Goal: Obtain resource: Download file/media

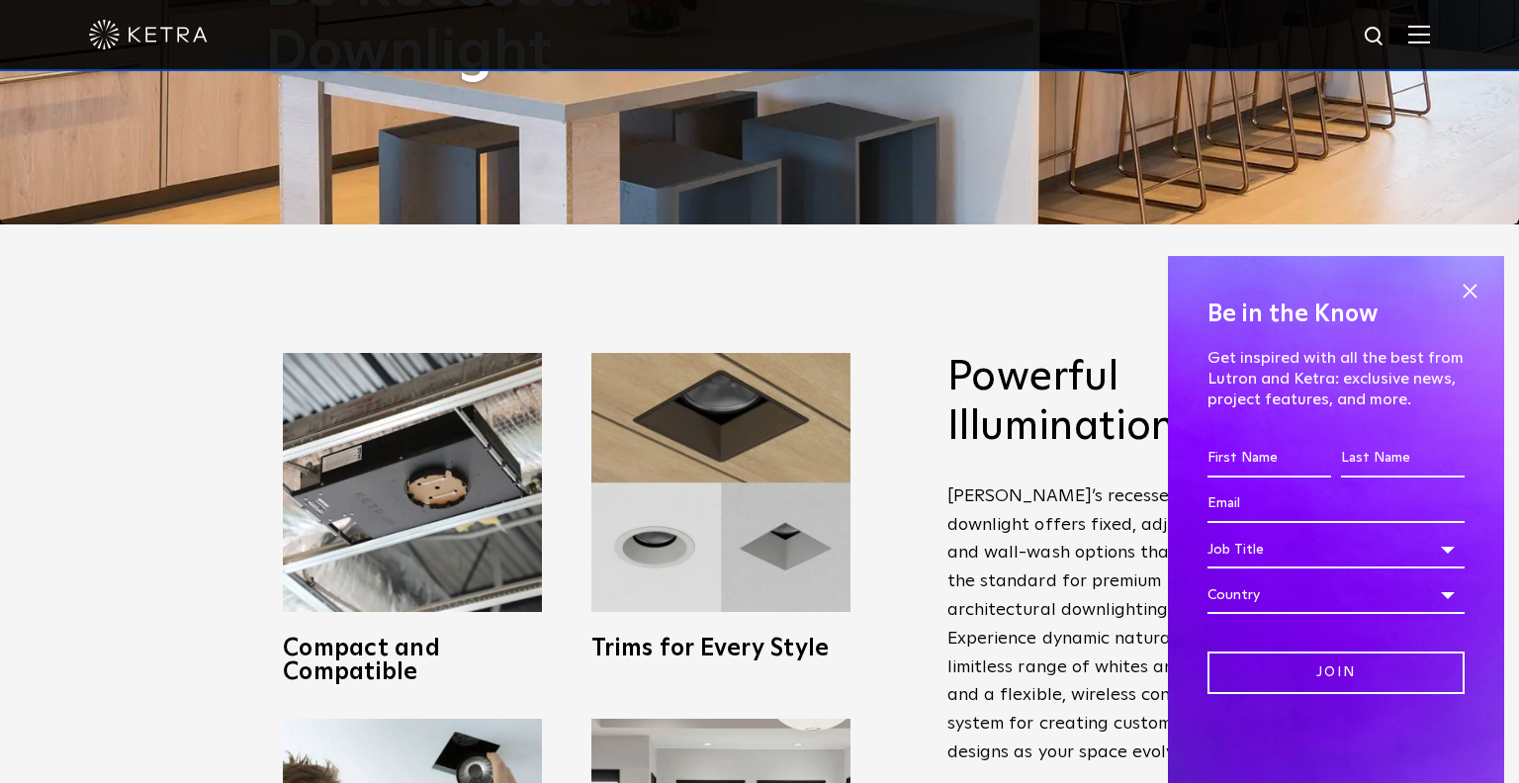
scroll to position [674, 0]
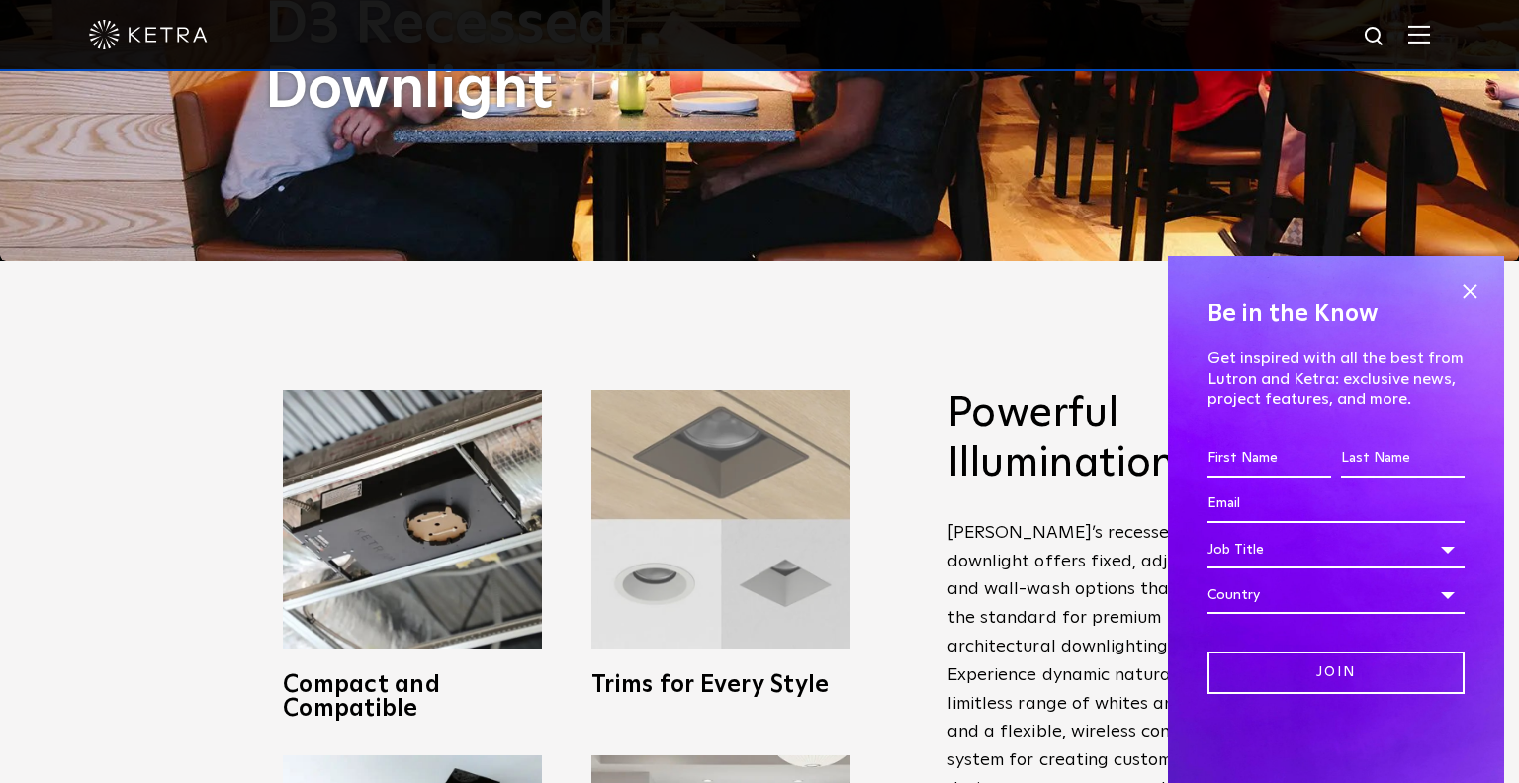
click at [750, 390] on img at bounding box center [720, 519] width 259 height 259
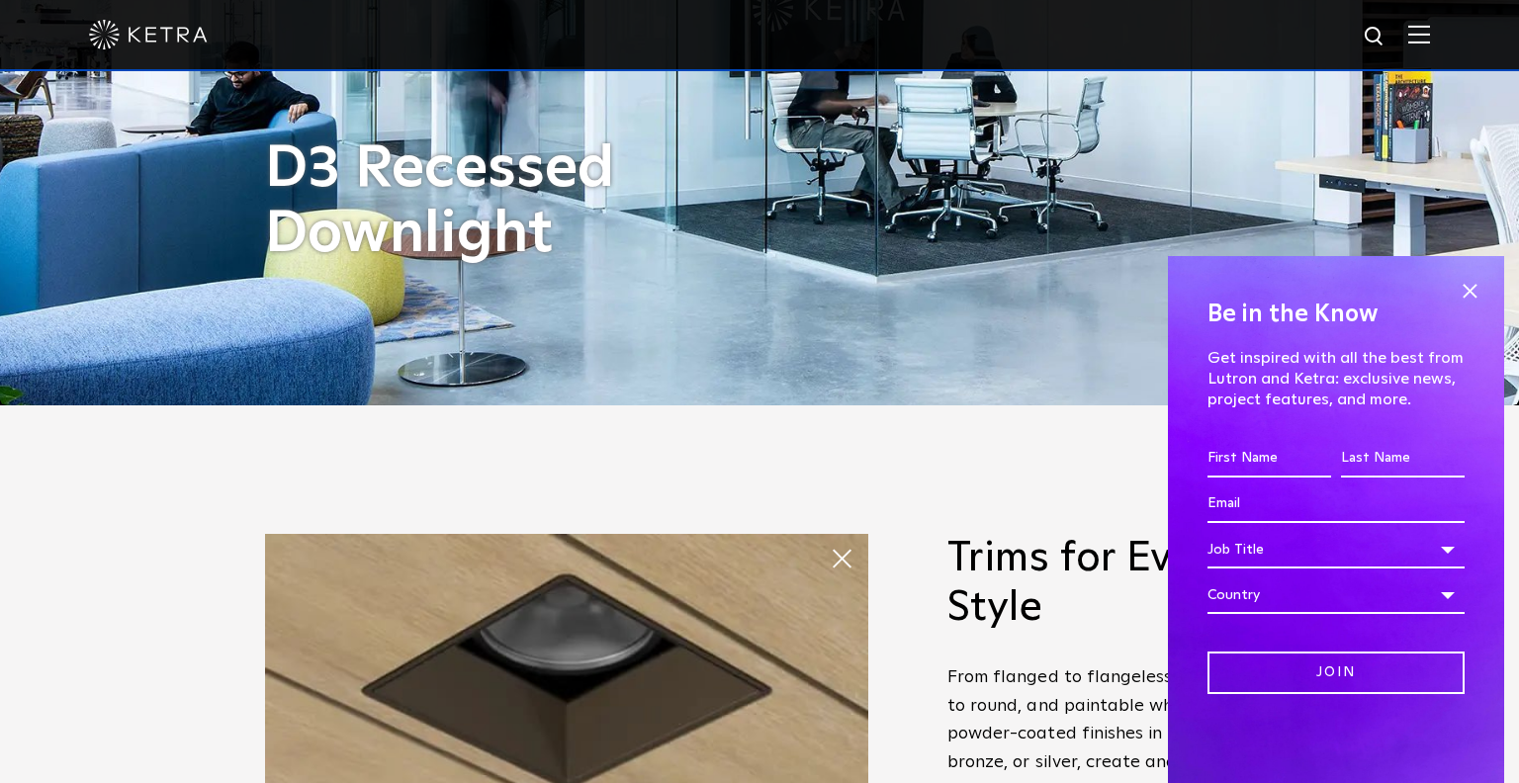
scroll to position [530, 0]
click at [1460, 285] on span at bounding box center [1469, 291] width 30 height 30
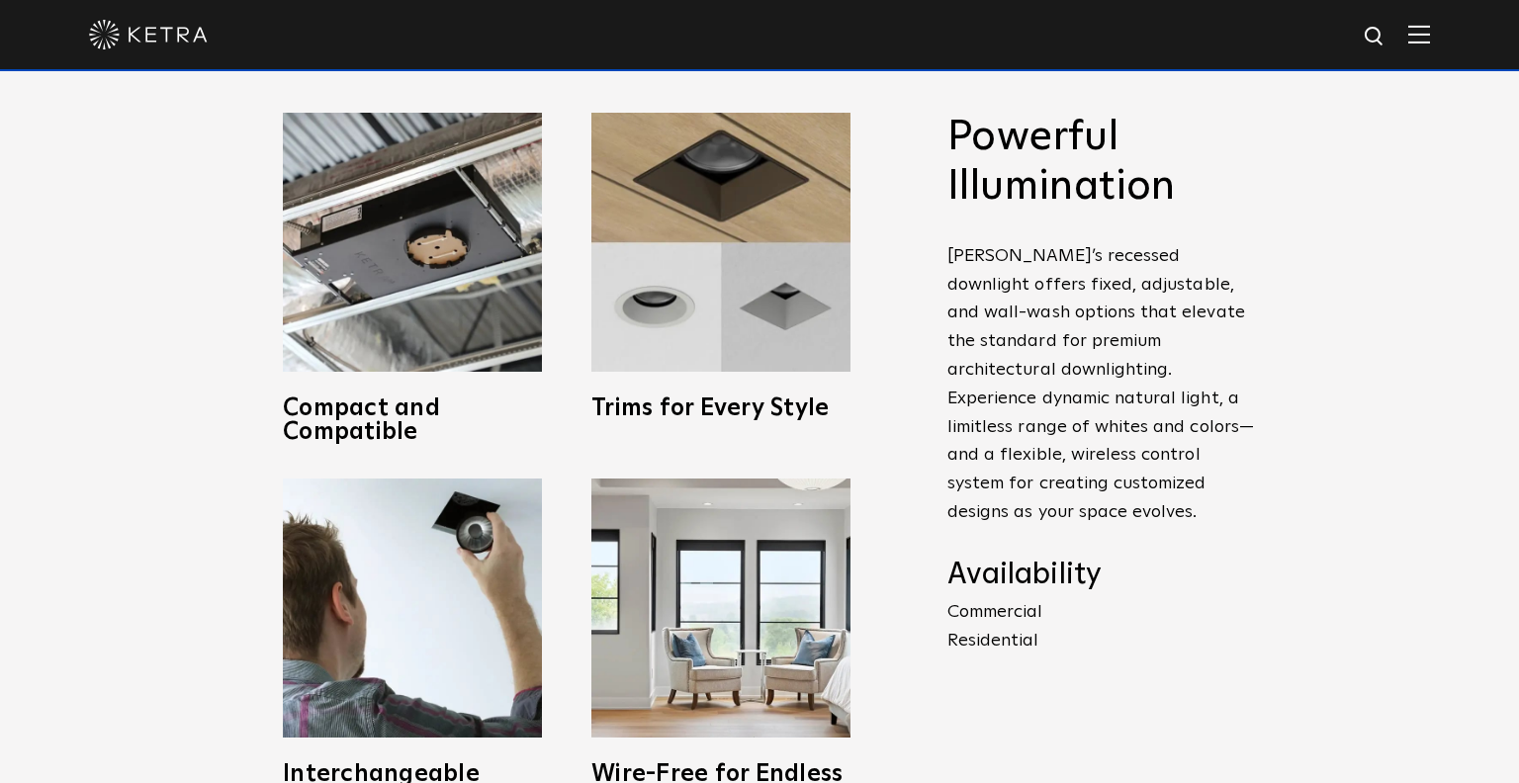
scroll to position [686, 0]
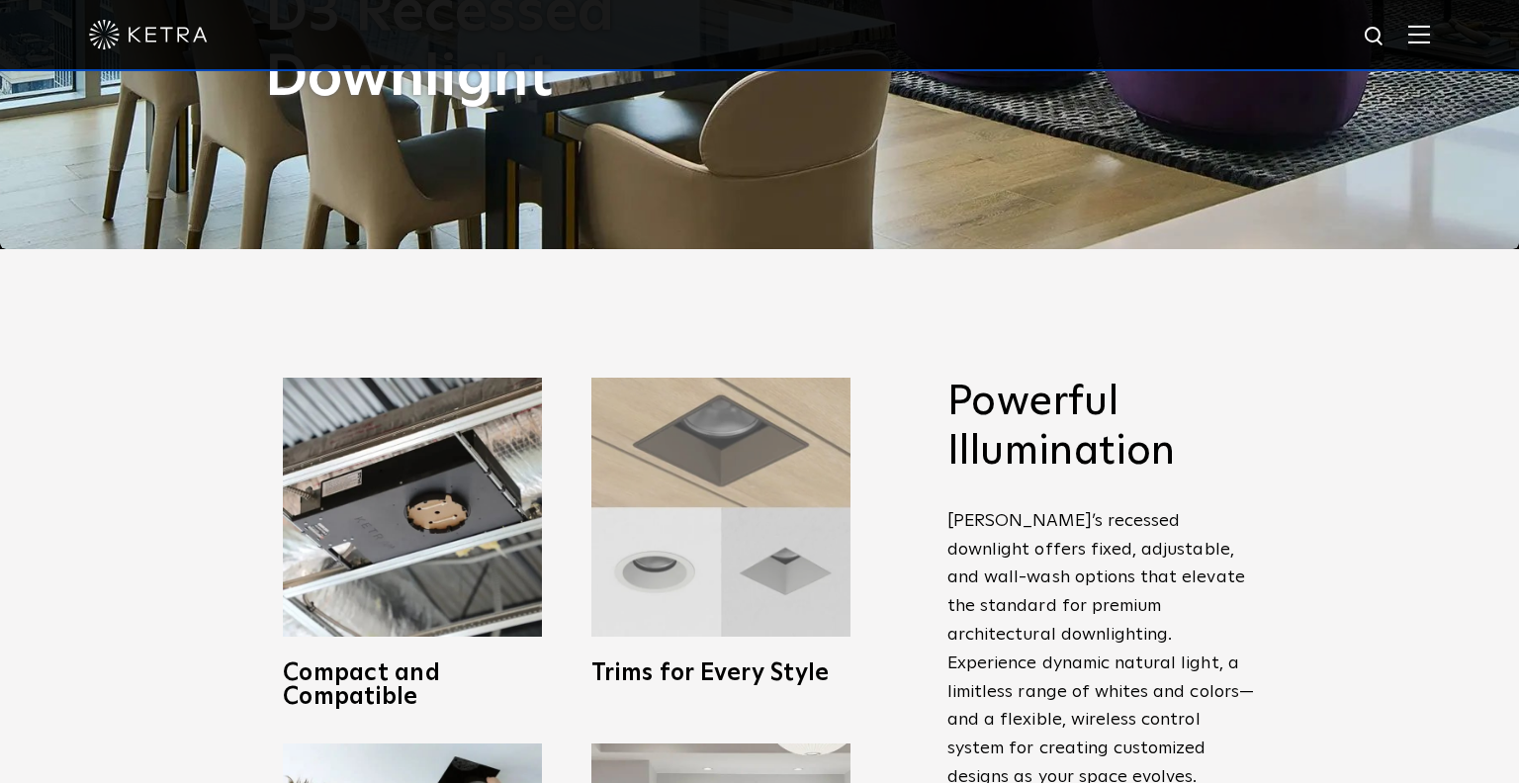
click at [715, 387] on img at bounding box center [720, 507] width 259 height 259
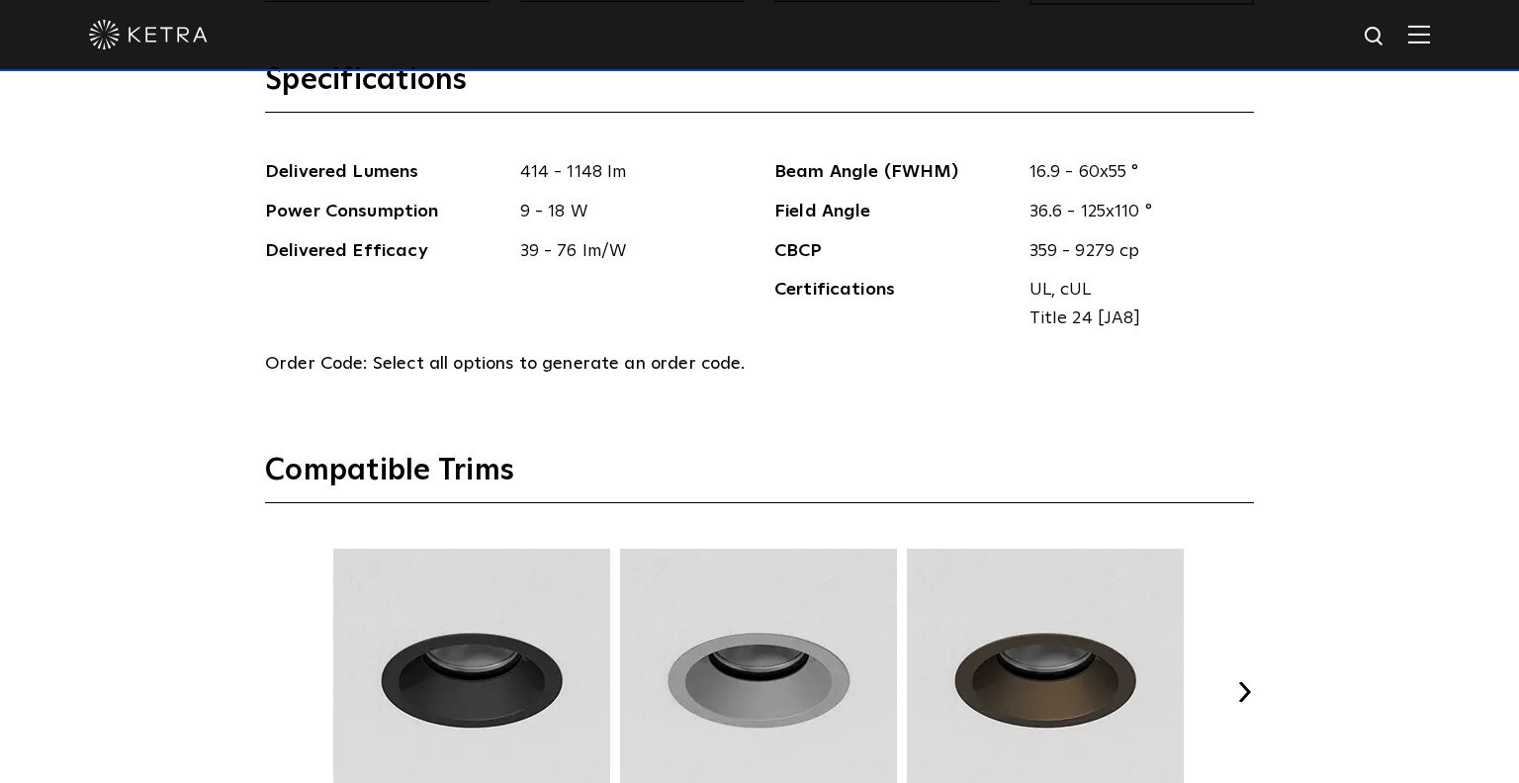
scroll to position [2411, 0]
click at [1241, 683] on button "Next" at bounding box center [1244, 693] width 20 height 20
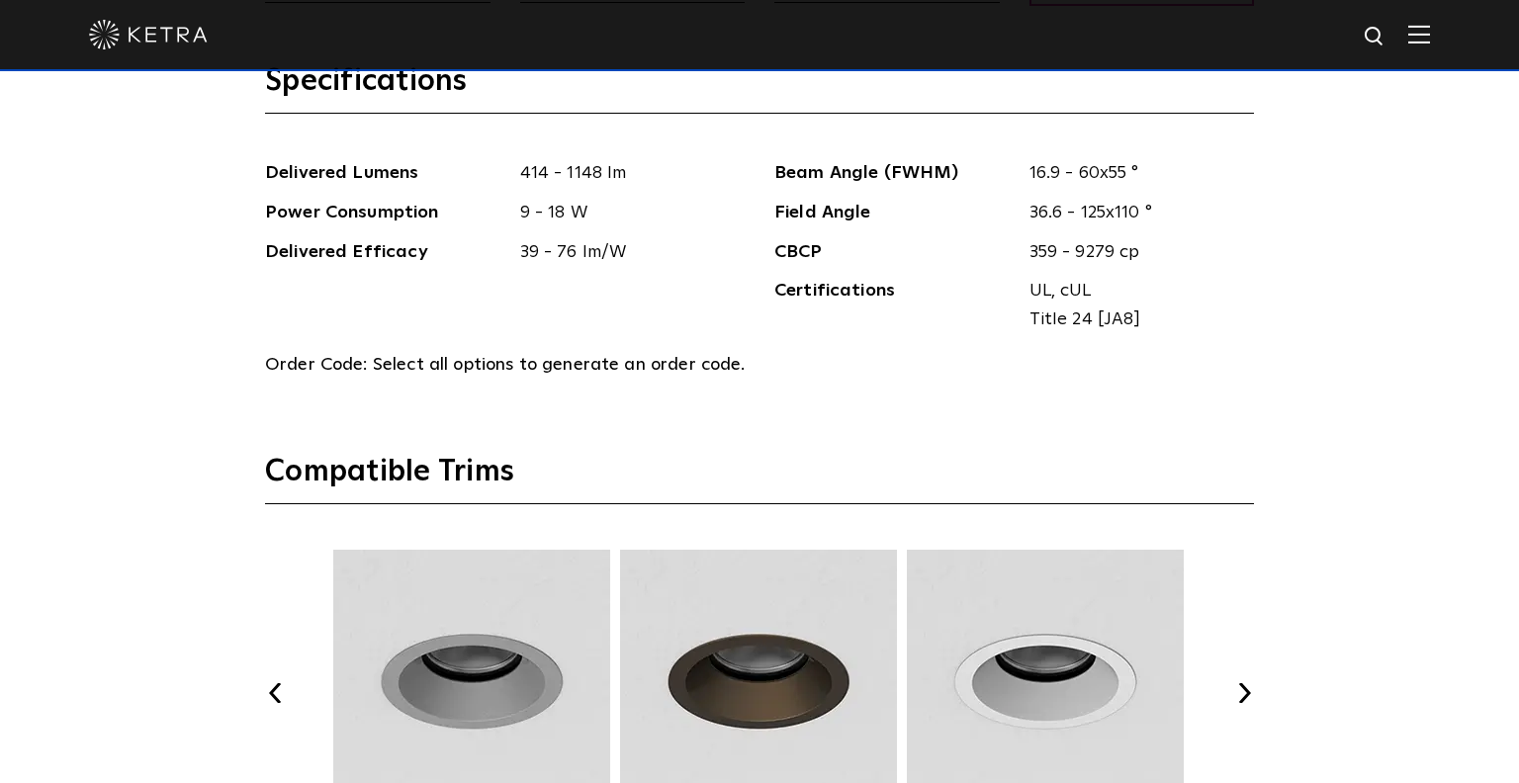
click at [1241, 683] on button "Next" at bounding box center [1244, 693] width 20 height 20
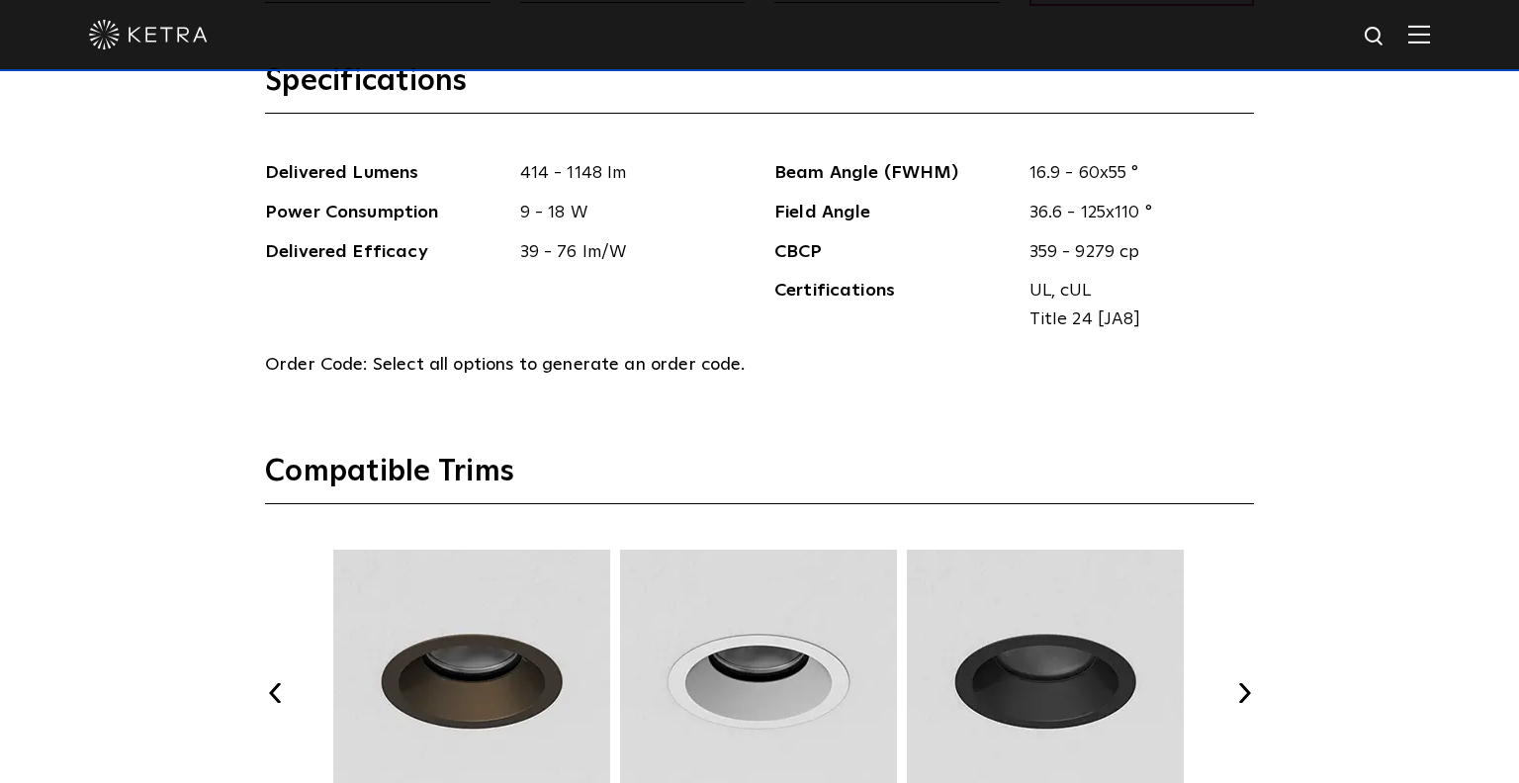
click at [1241, 683] on button "Next" at bounding box center [1244, 693] width 20 height 20
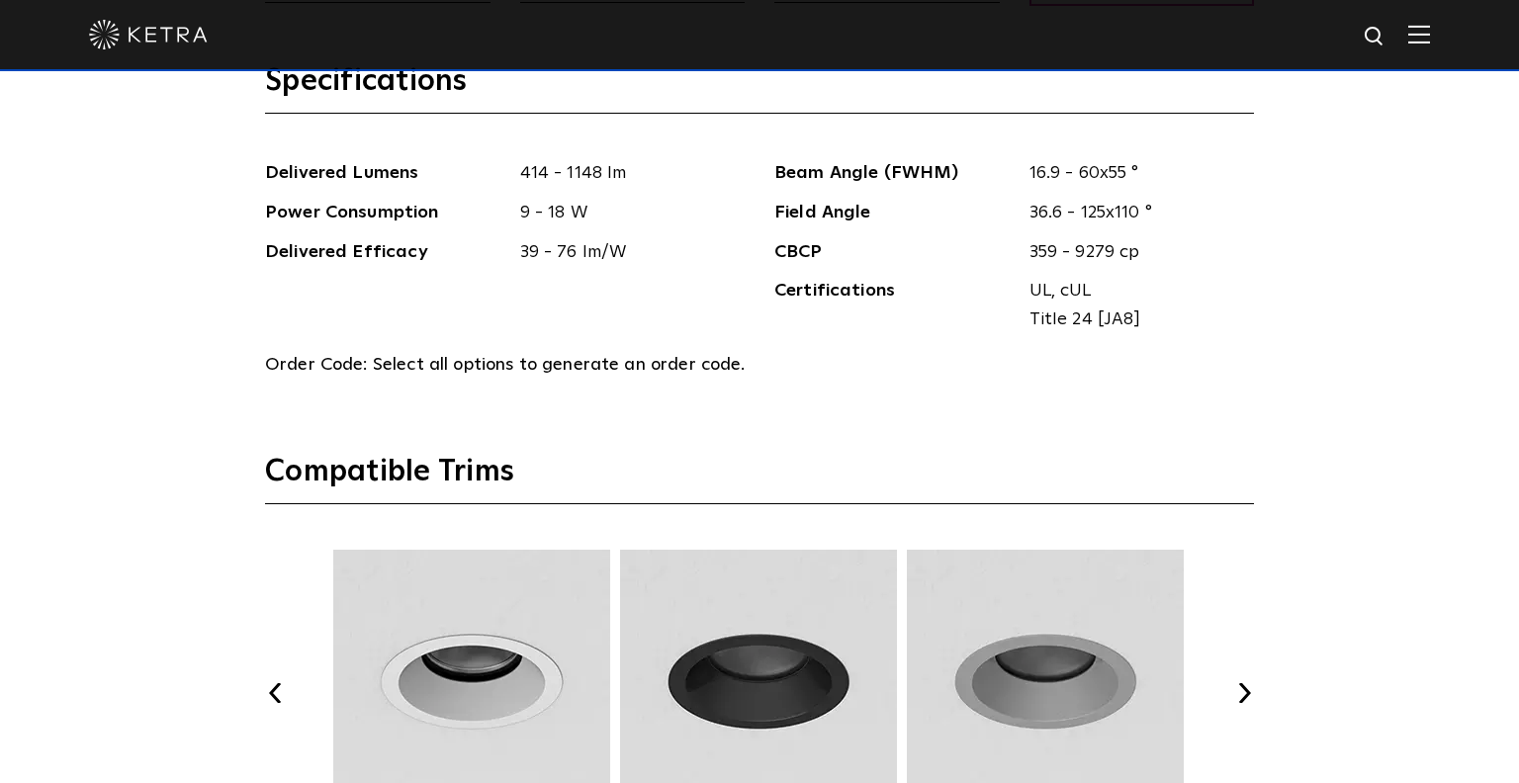
click at [1241, 683] on button "Next" at bounding box center [1244, 693] width 20 height 20
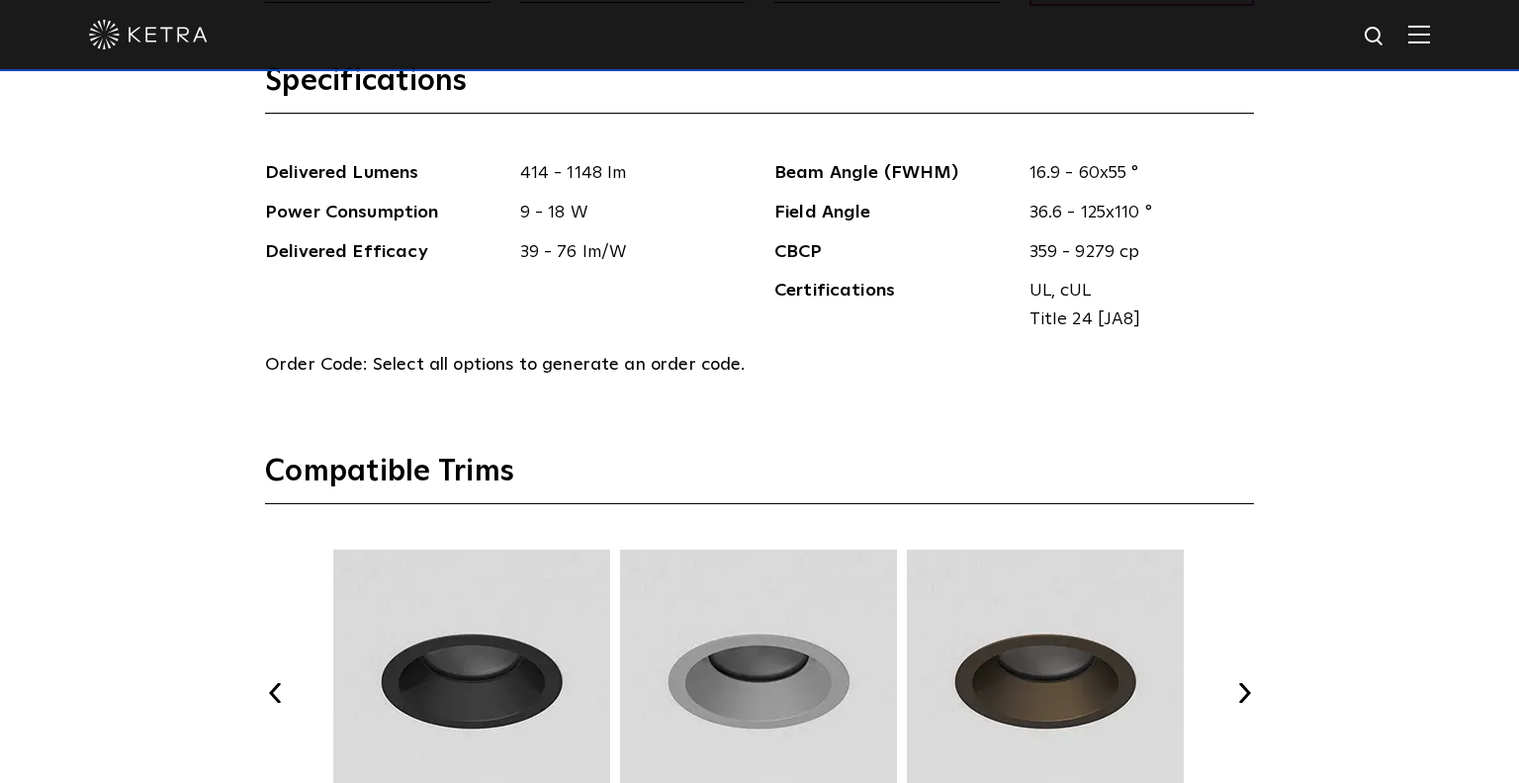
click at [1241, 683] on button "Next" at bounding box center [1244, 693] width 20 height 20
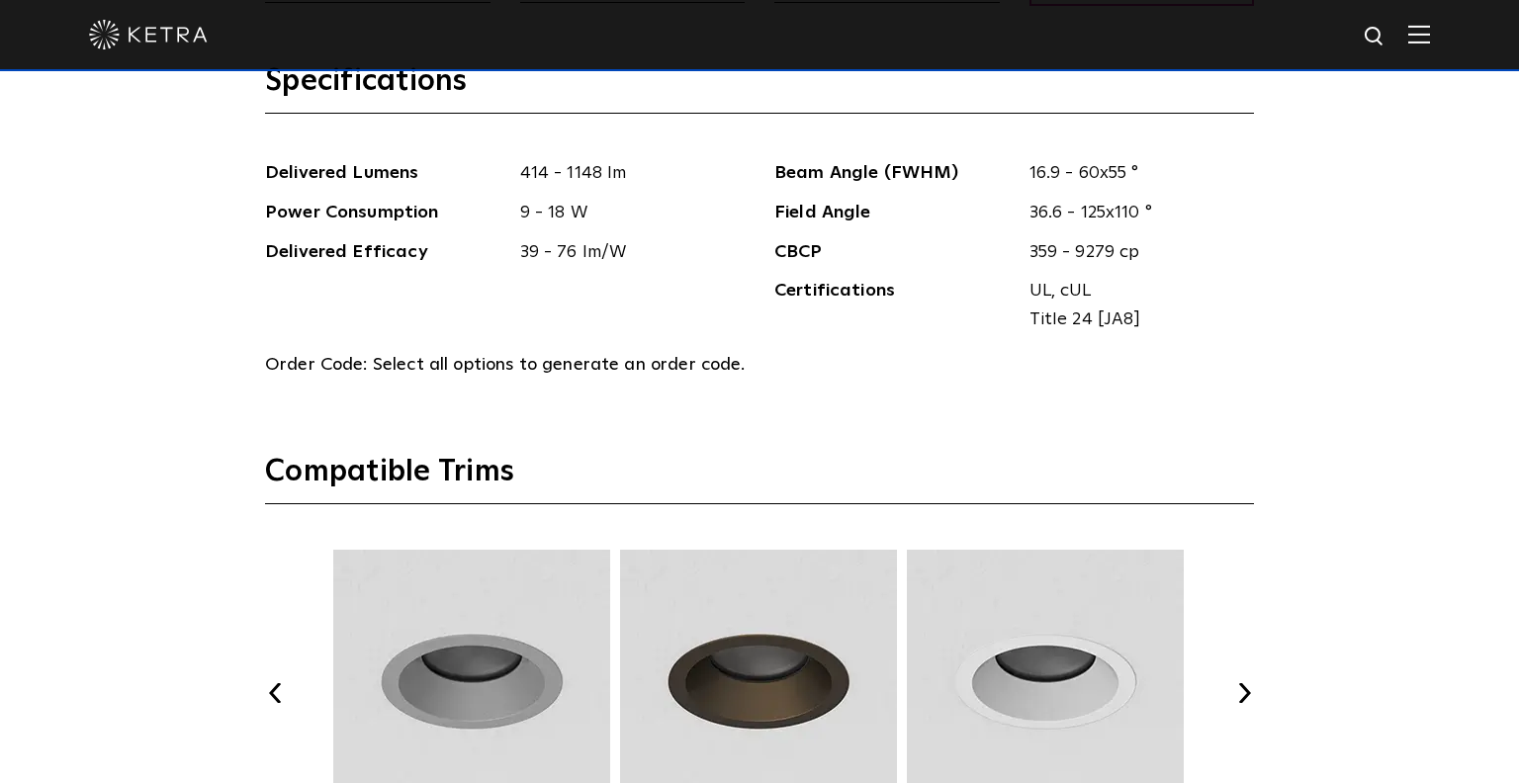
click at [1241, 683] on button "Next" at bounding box center [1244, 693] width 20 height 20
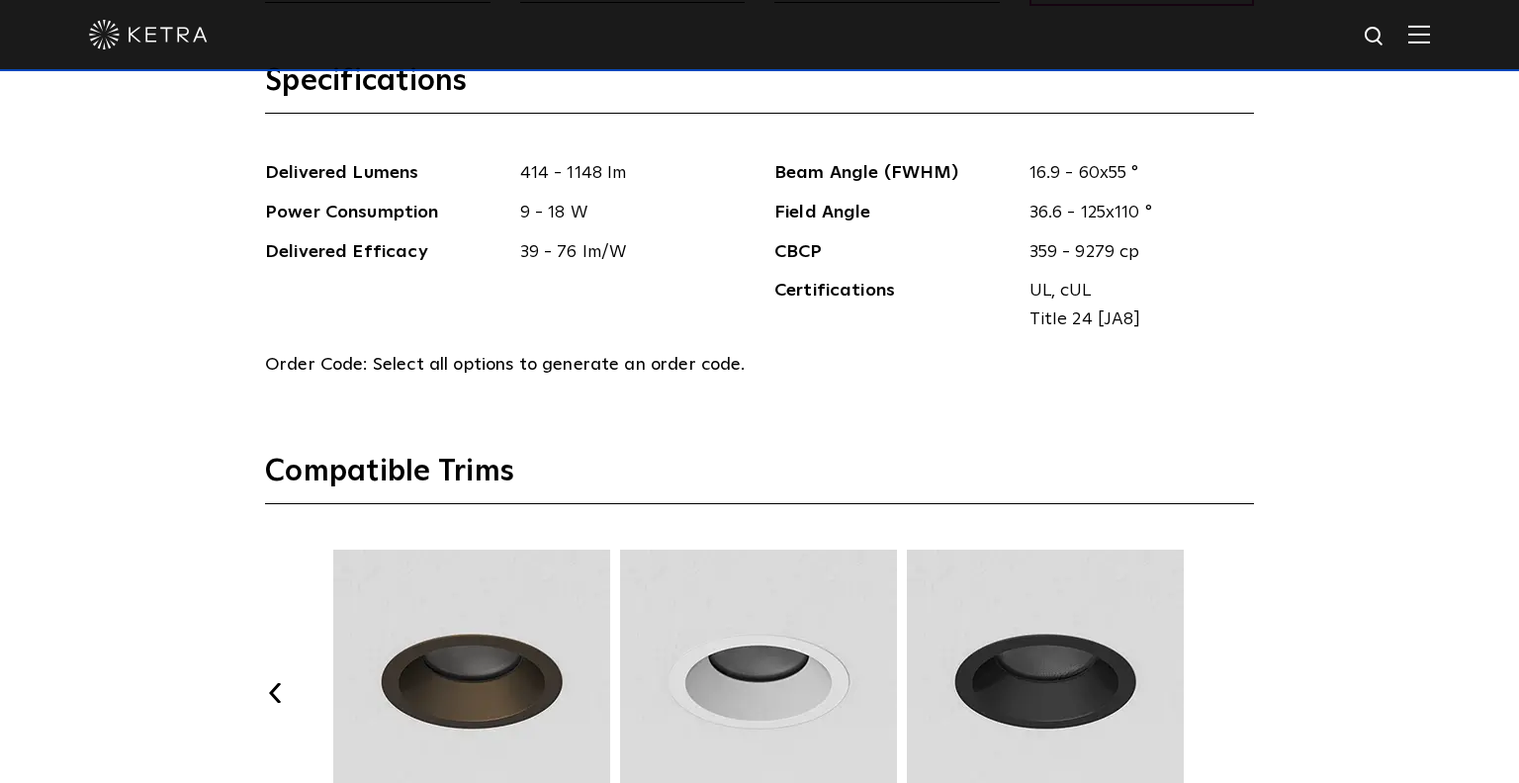
click at [1241, 683] on button "Next" at bounding box center [1244, 693] width 20 height 20
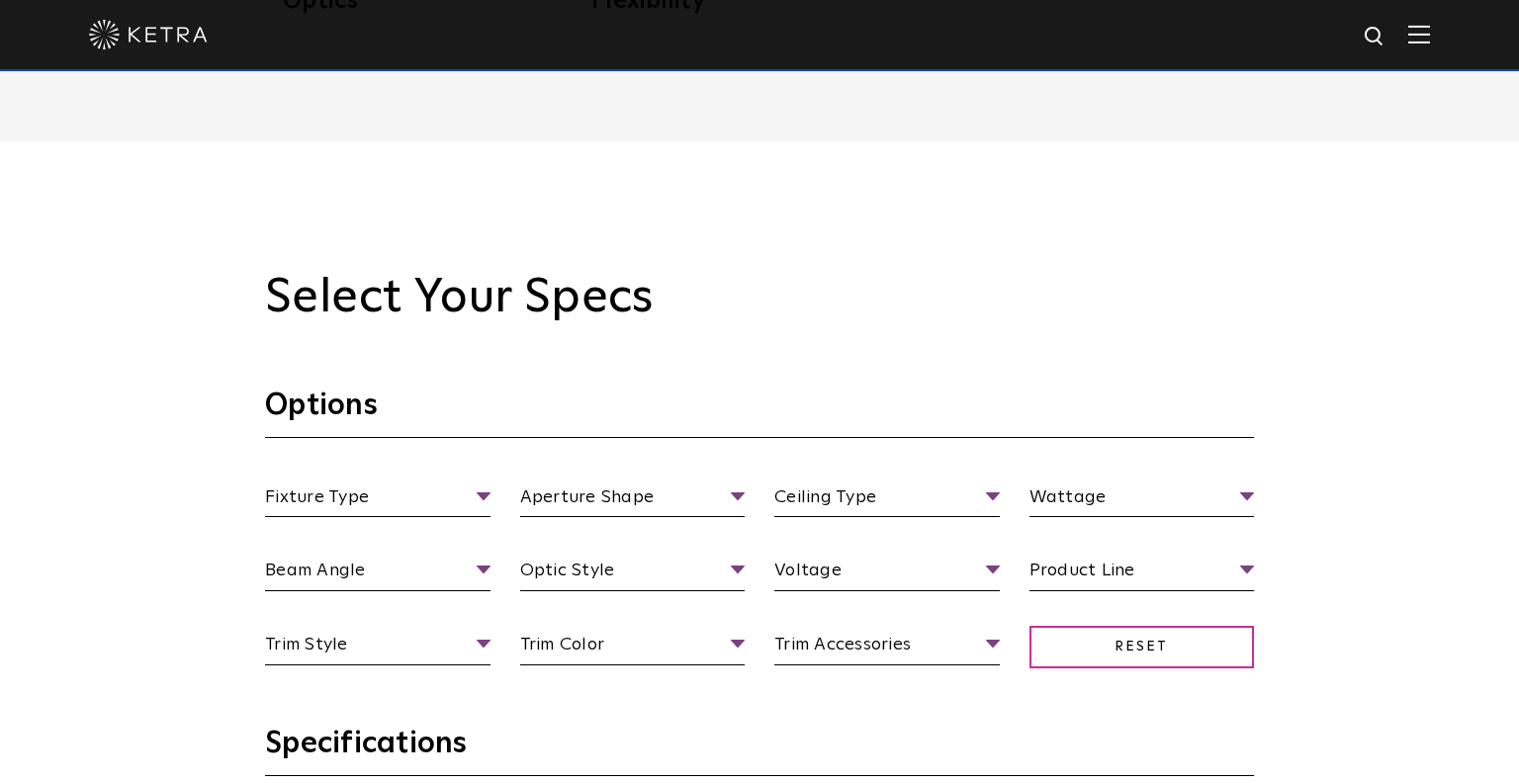
scroll to position [1751, 0]
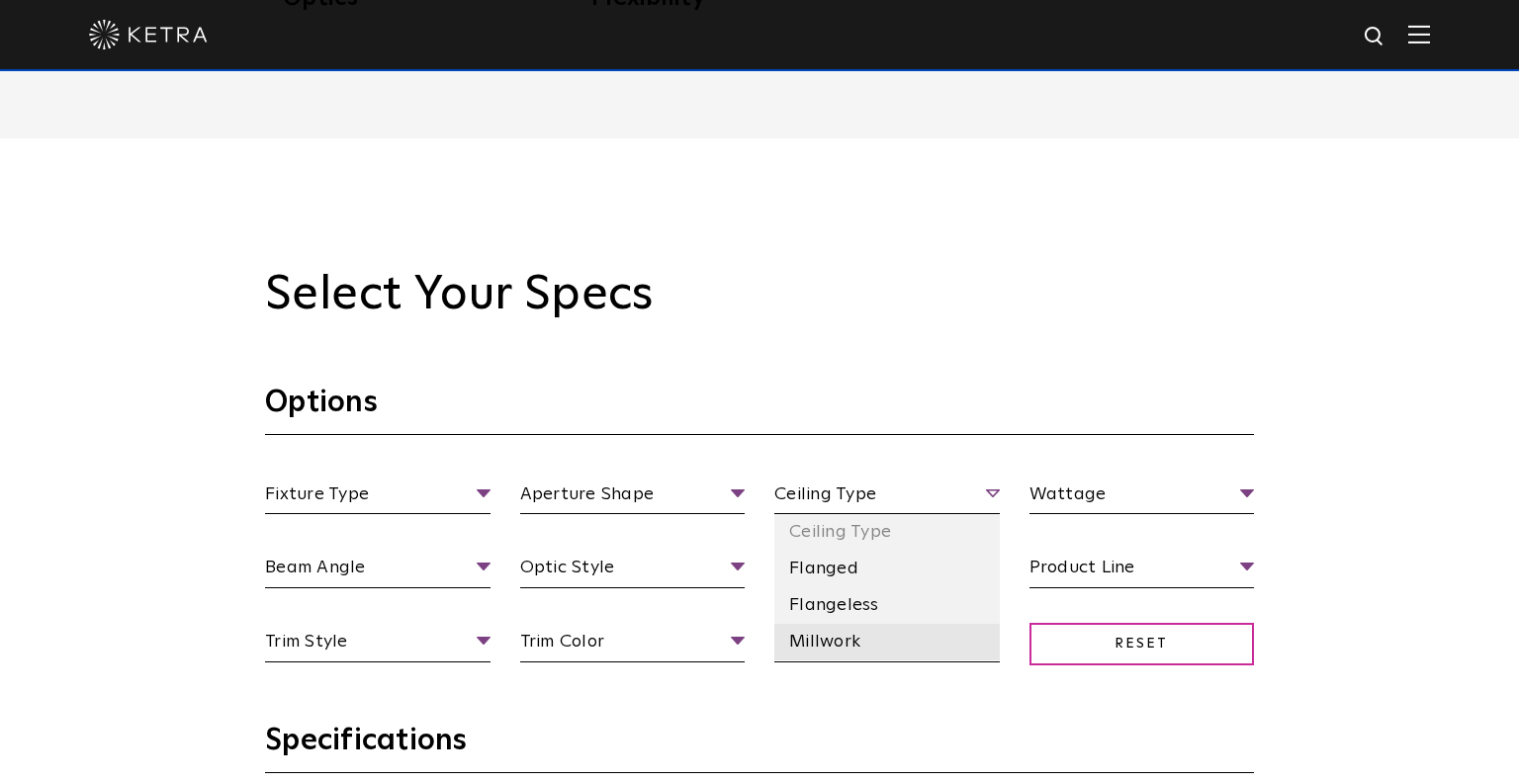
click at [813, 624] on li "Millwork" at bounding box center [886, 642] width 225 height 37
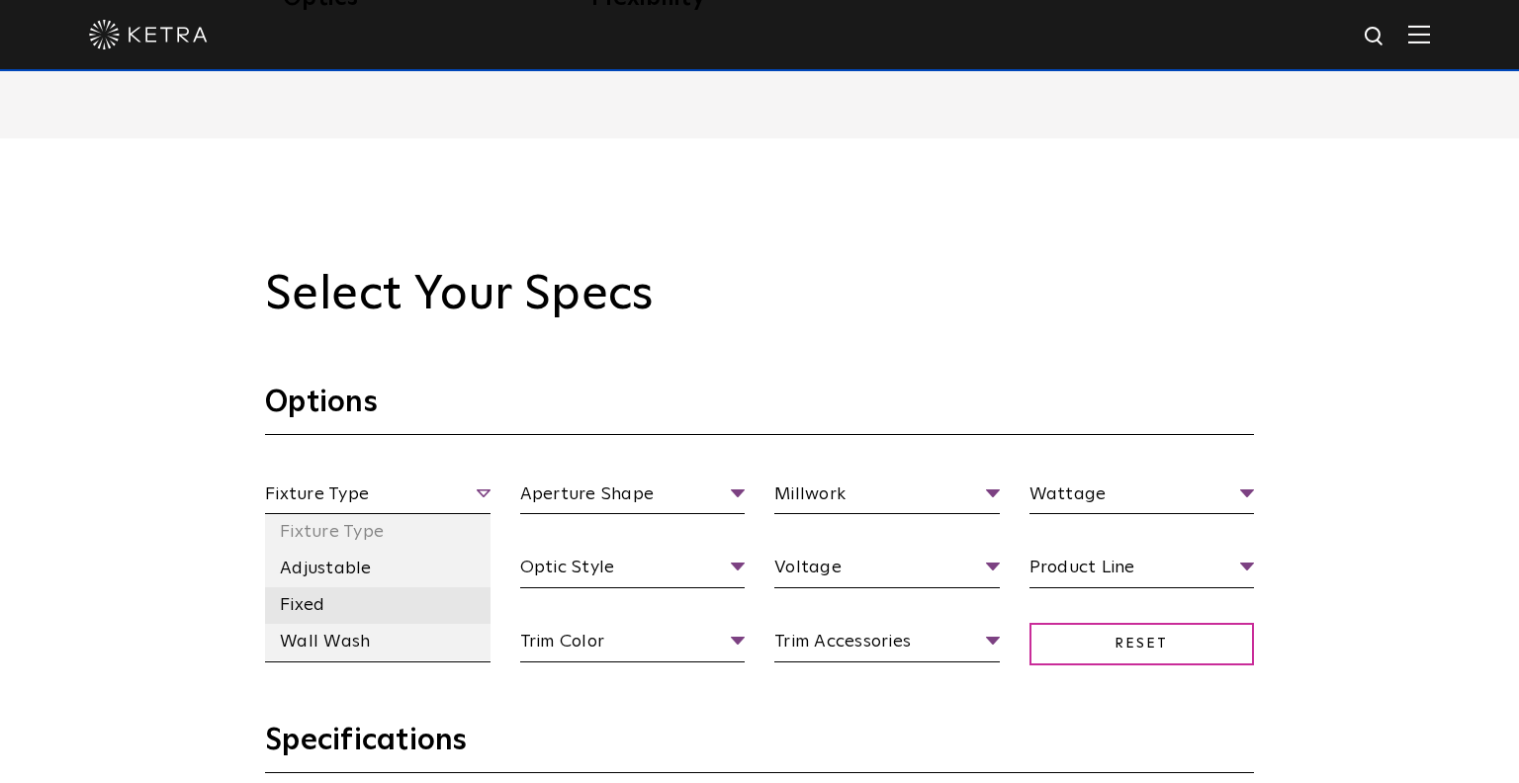
click at [321, 587] on li "Fixed" at bounding box center [377, 605] width 225 height 37
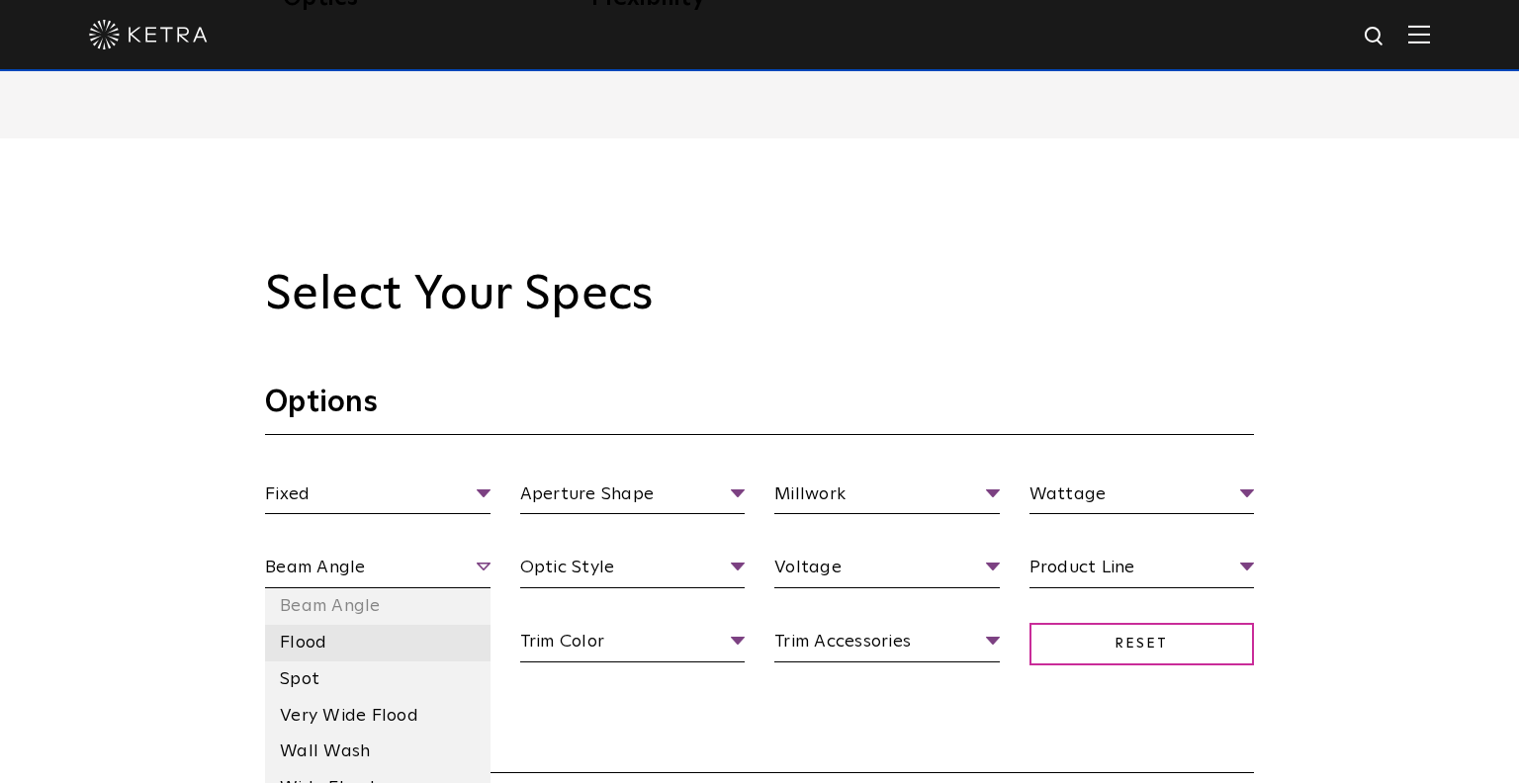
click at [315, 625] on li "Flood" at bounding box center [377, 643] width 225 height 37
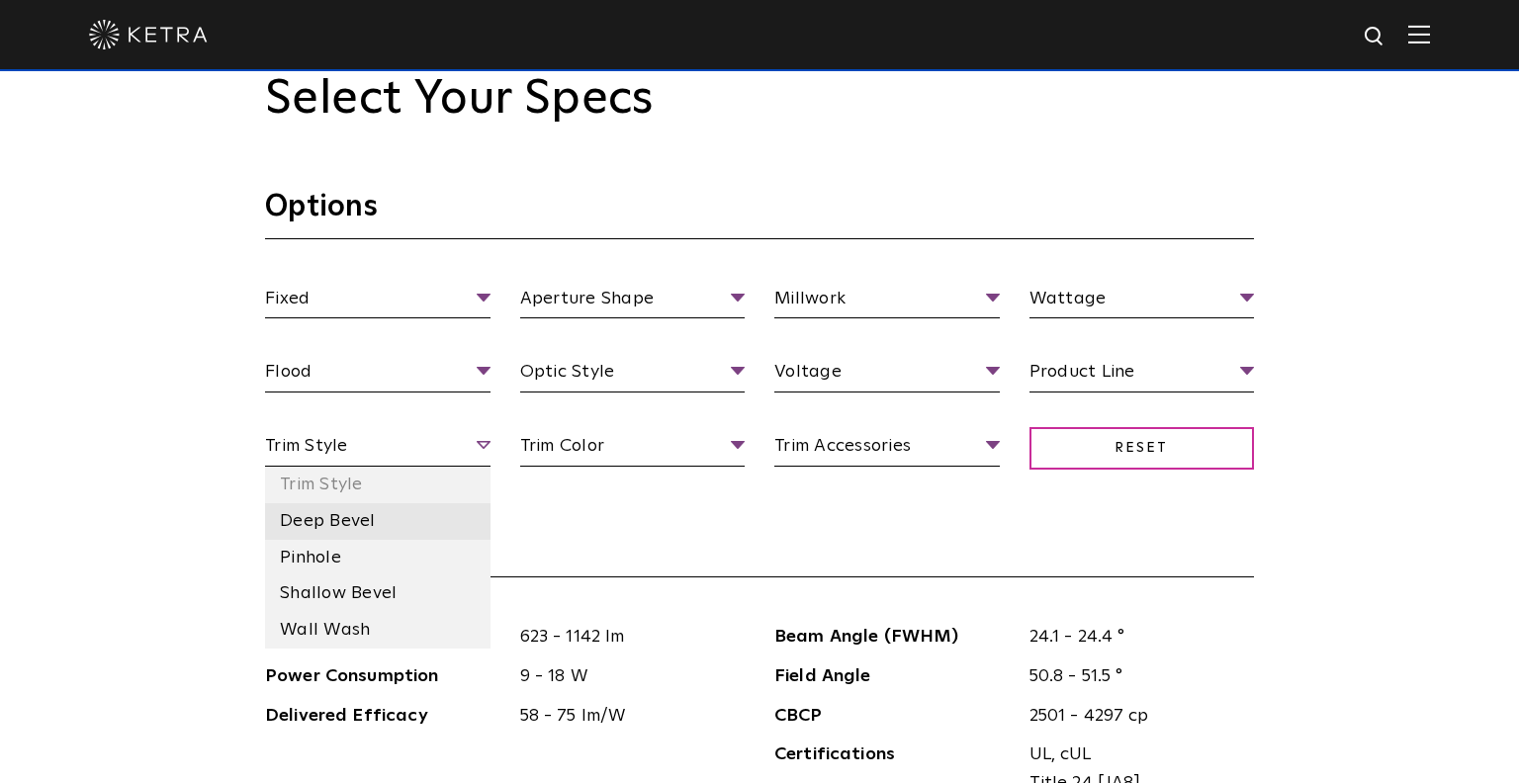
scroll to position [1948, 0]
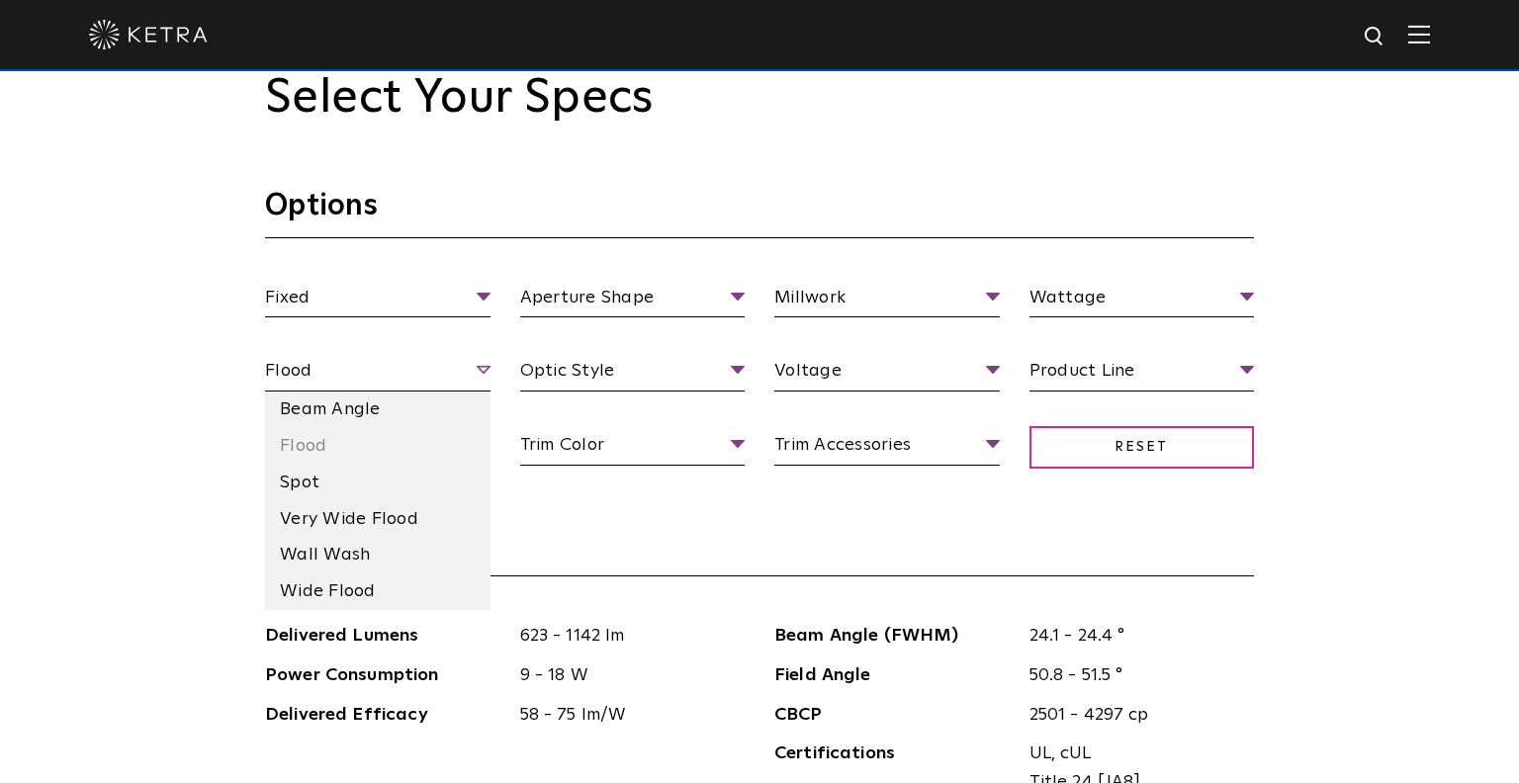
click at [378, 357] on span "Flood" at bounding box center [377, 374] width 225 height 35
click at [316, 465] on li "Spot" at bounding box center [377, 483] width 225 height 37
click at [350, 357] on span "Spot" at bounding box center [377, 374] width 225 height 35
click at [326, 428] on li "Flood" at bounding box center [377, 446] width 225 height 37
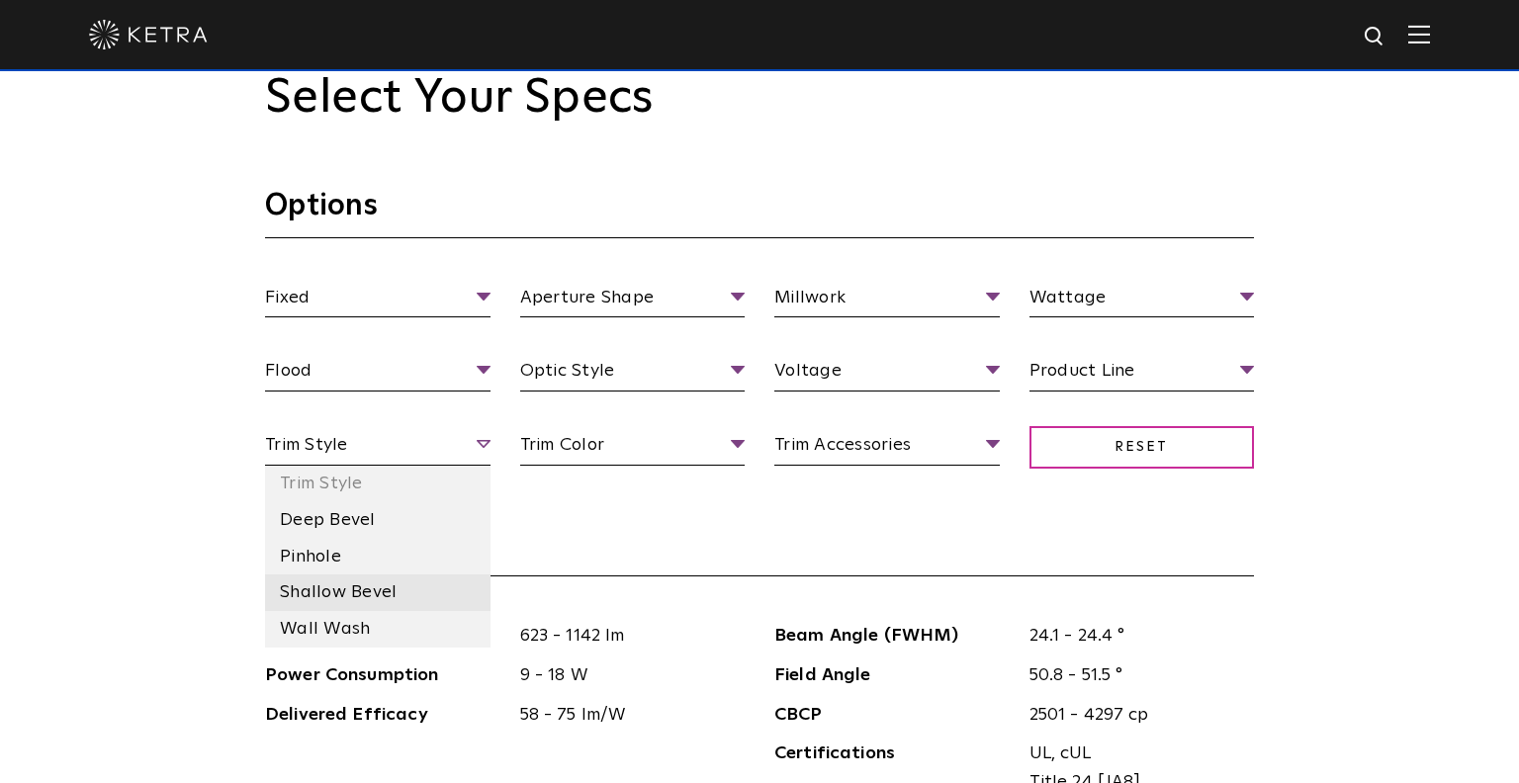
click at [330, 574] on li "Shallow Bevel" at bounding box center [377, 592] width 225 height 37
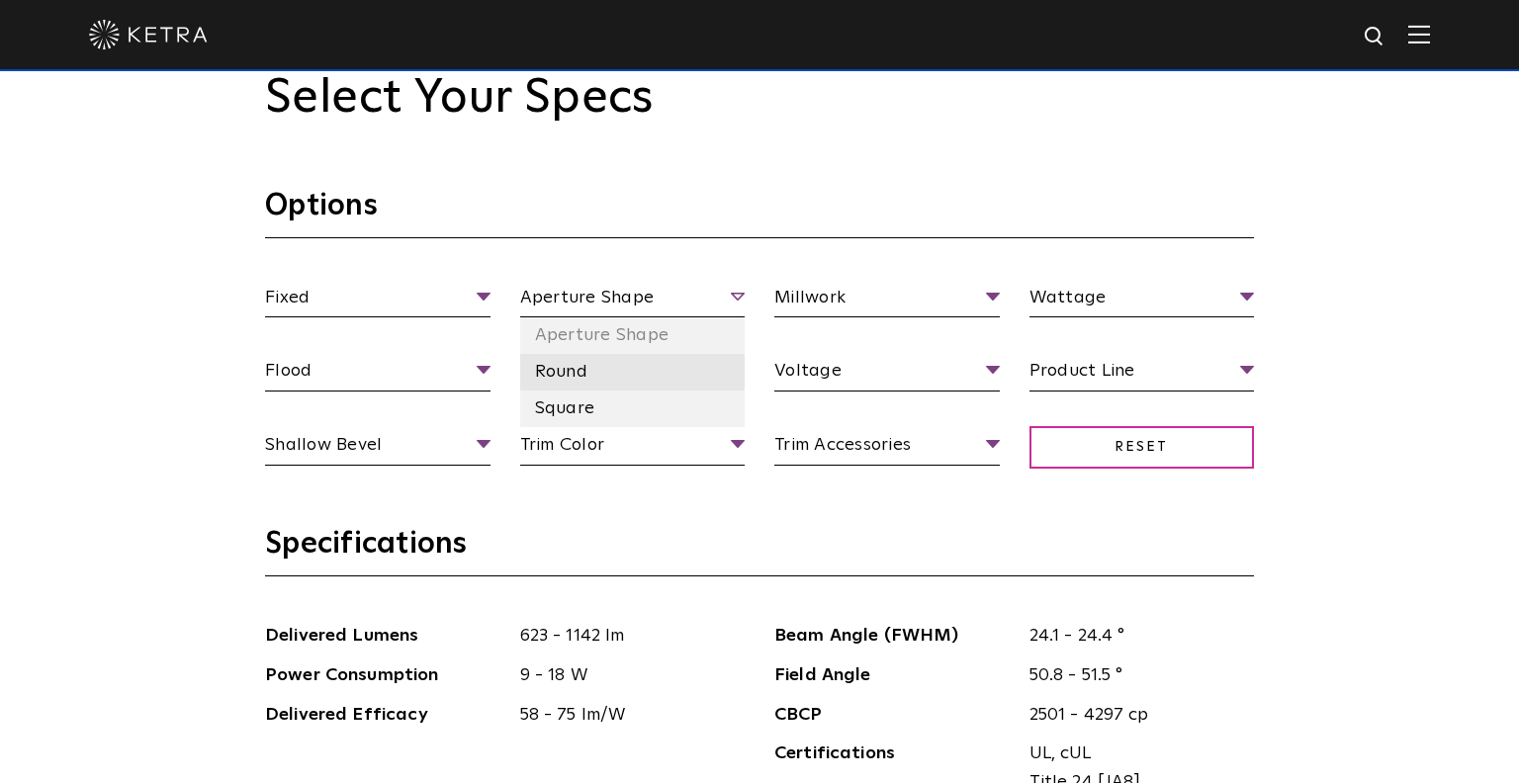
click at [569, 354] on li "Round" at bounding box center [632, 372] width 225 height 37
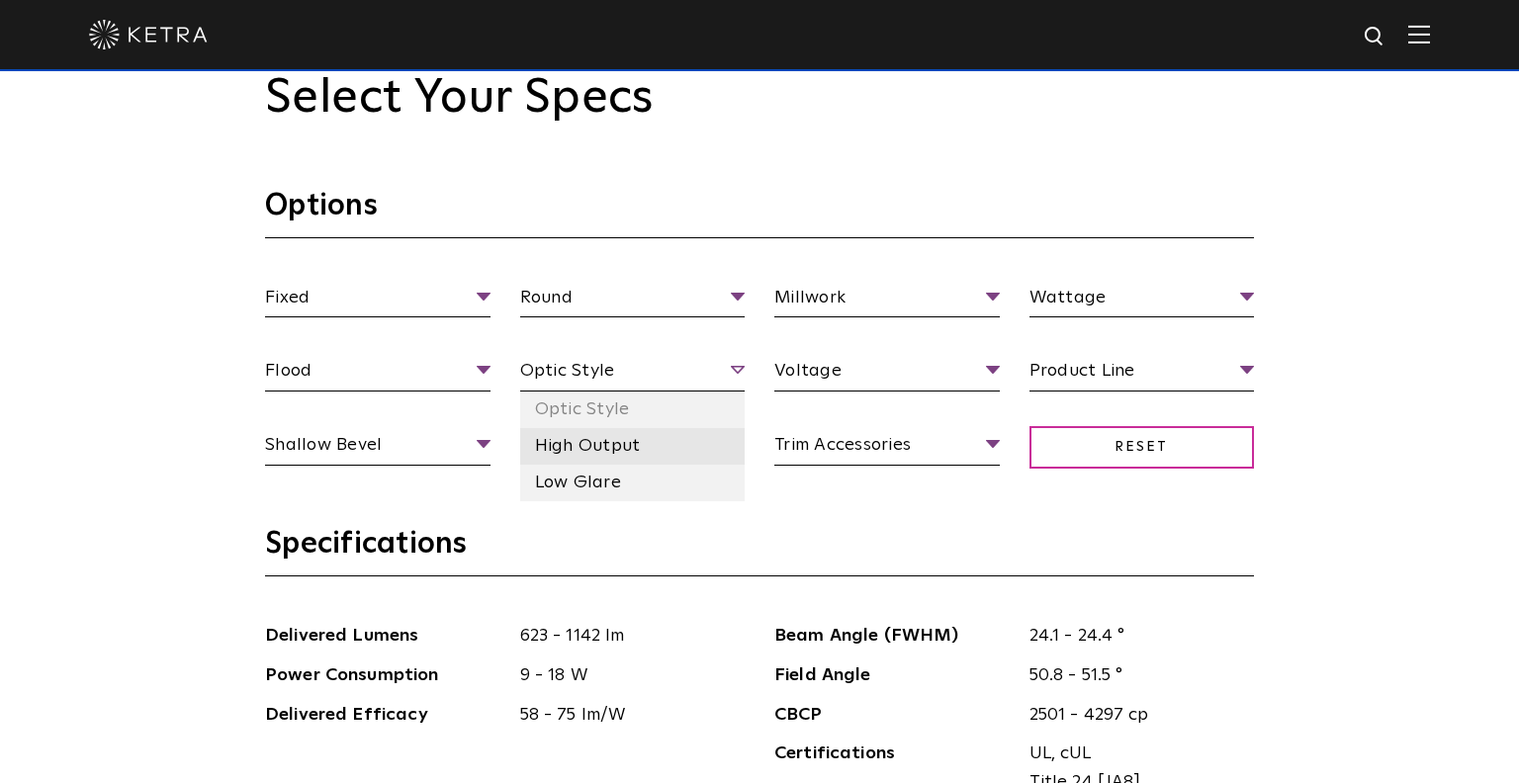
click at [581, 428] on li "High Output" at bounding box center [632, 446] width 225 height 37
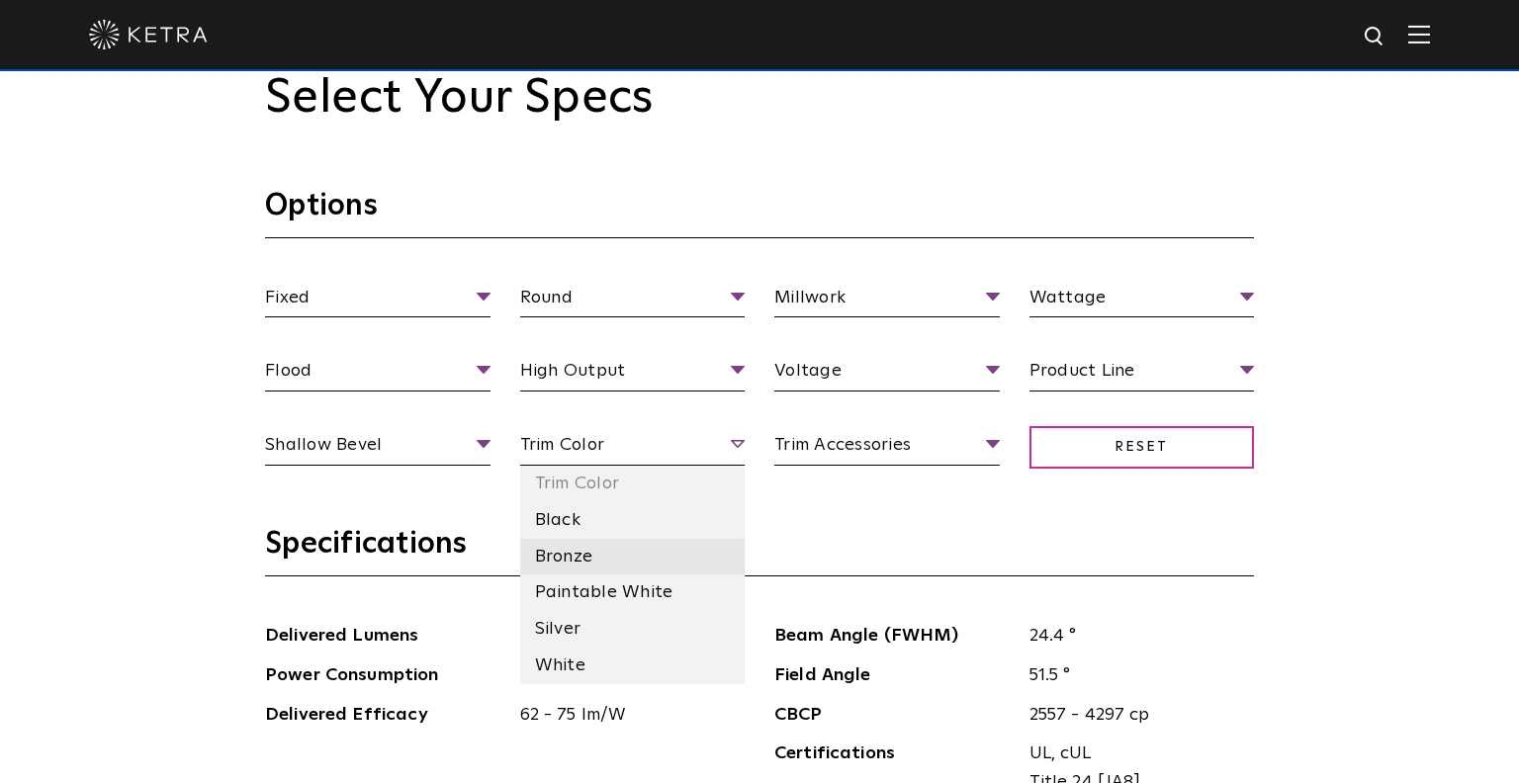
click at [572, 539] on li "Bronze" at bounding box center [632, 557] width 225 height 37
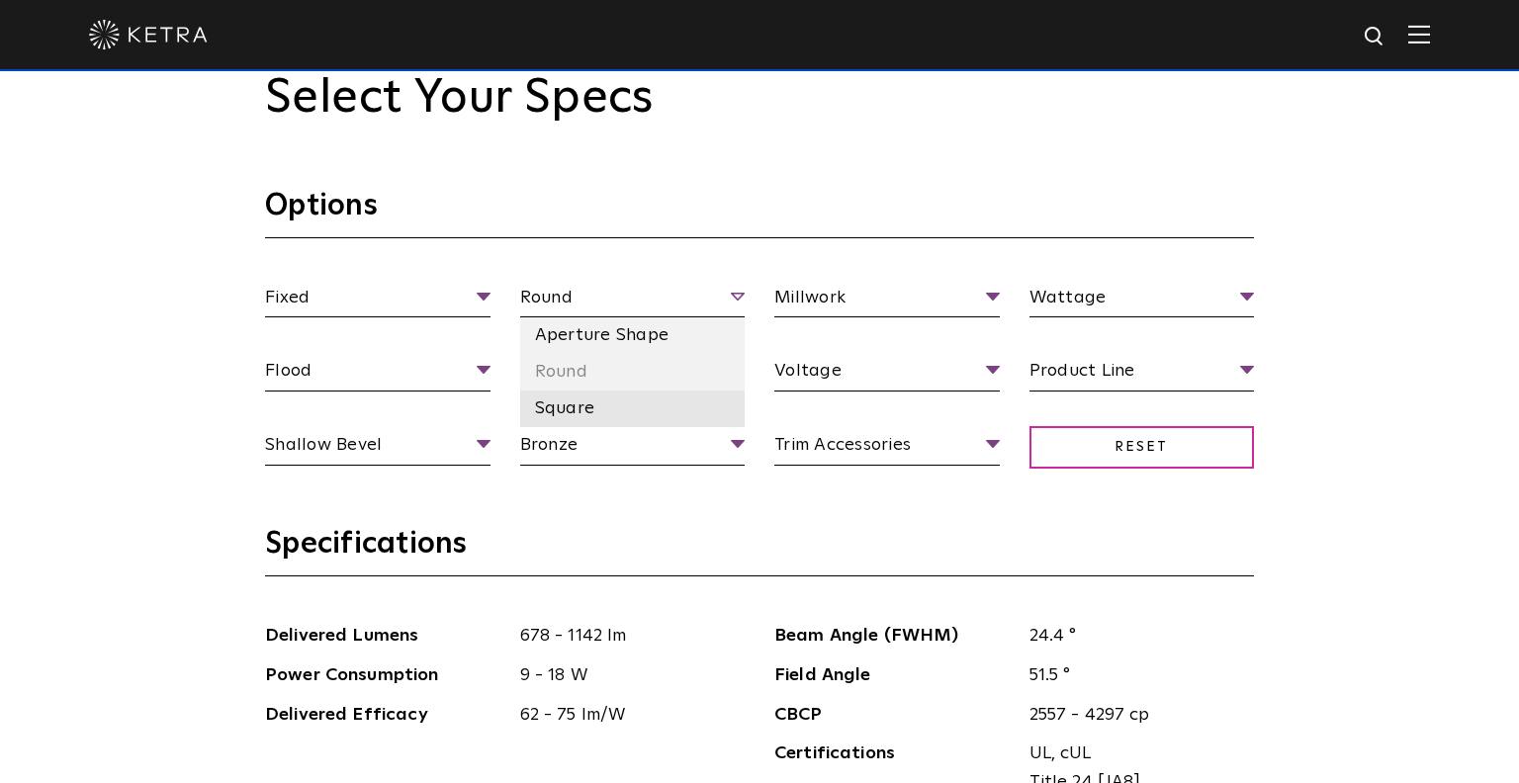
click at [616, 391] on li "Square" at bounding box center [632, 409] width 225 height 37
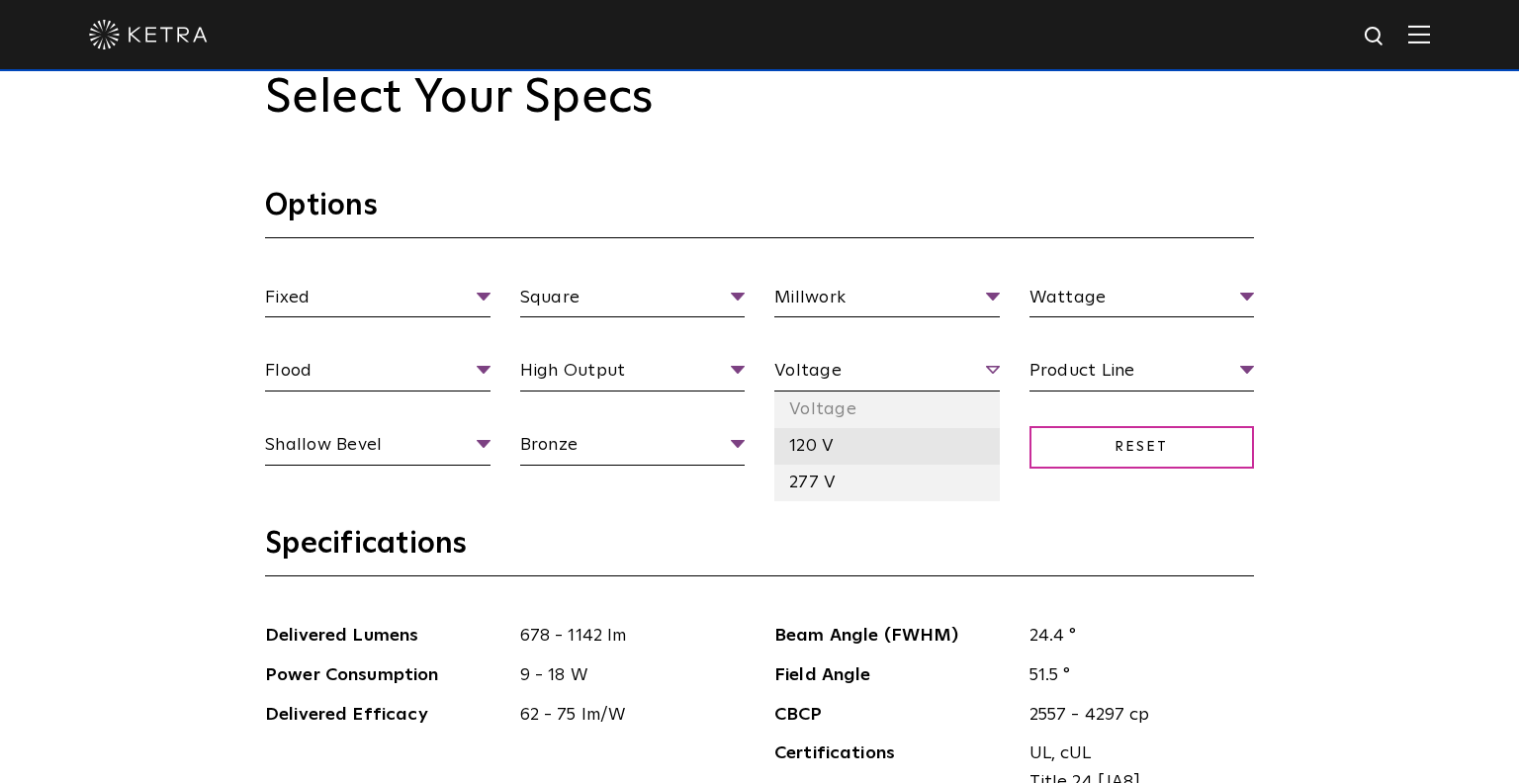
click at [922, 428] on li "120 V" at bounding box center [886, 446] width 225 height 37
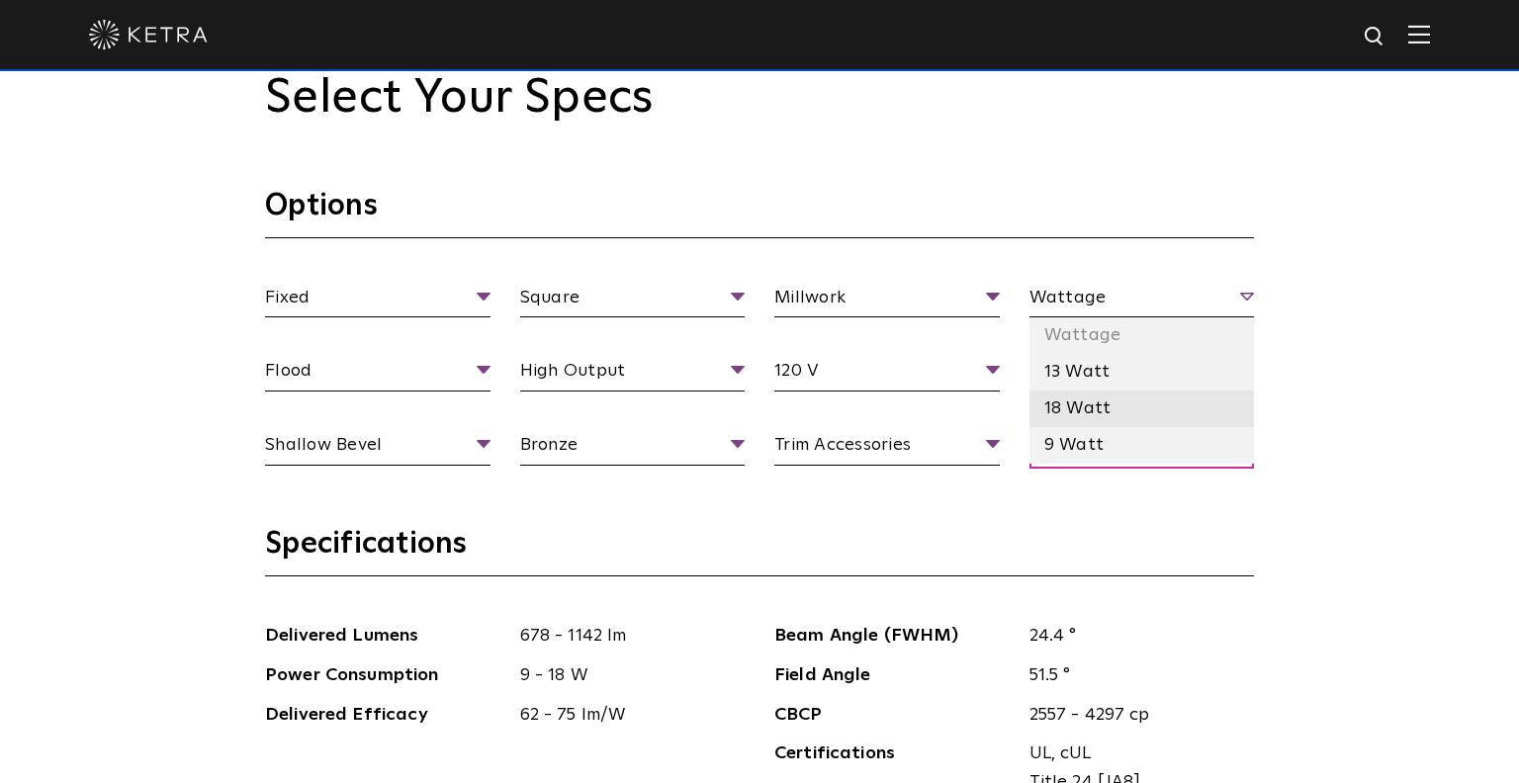
click at [1081, 391] on li "18 Watt" at bounding box center [1141, 409] width 225 height 37
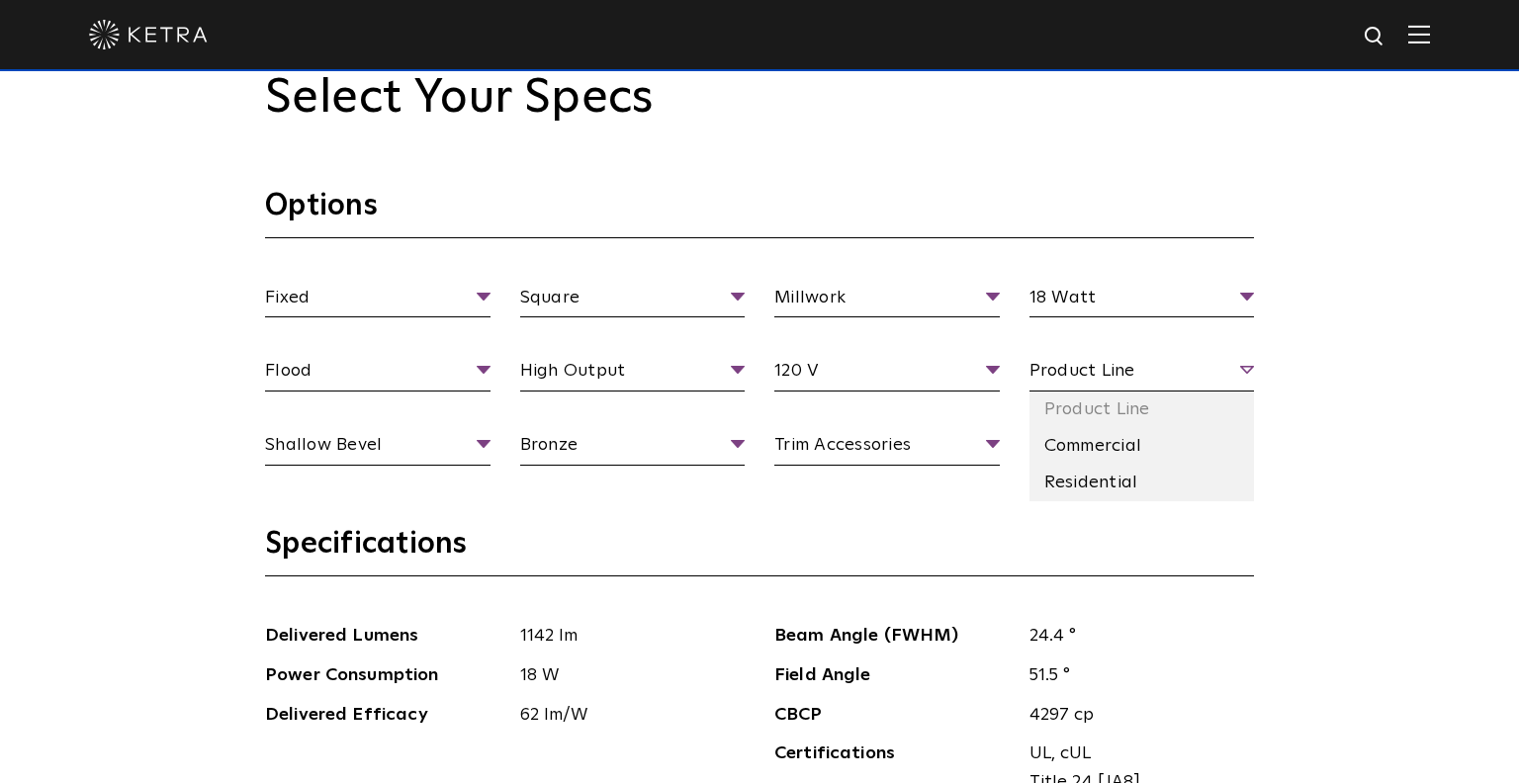
click at [1088, 357] on span "Product Line" at bounding box center [1141, 374] width 225 height 35
click at [1074, 465] on li "Residential" at bounding box center [1141, 483] width 225 height 37
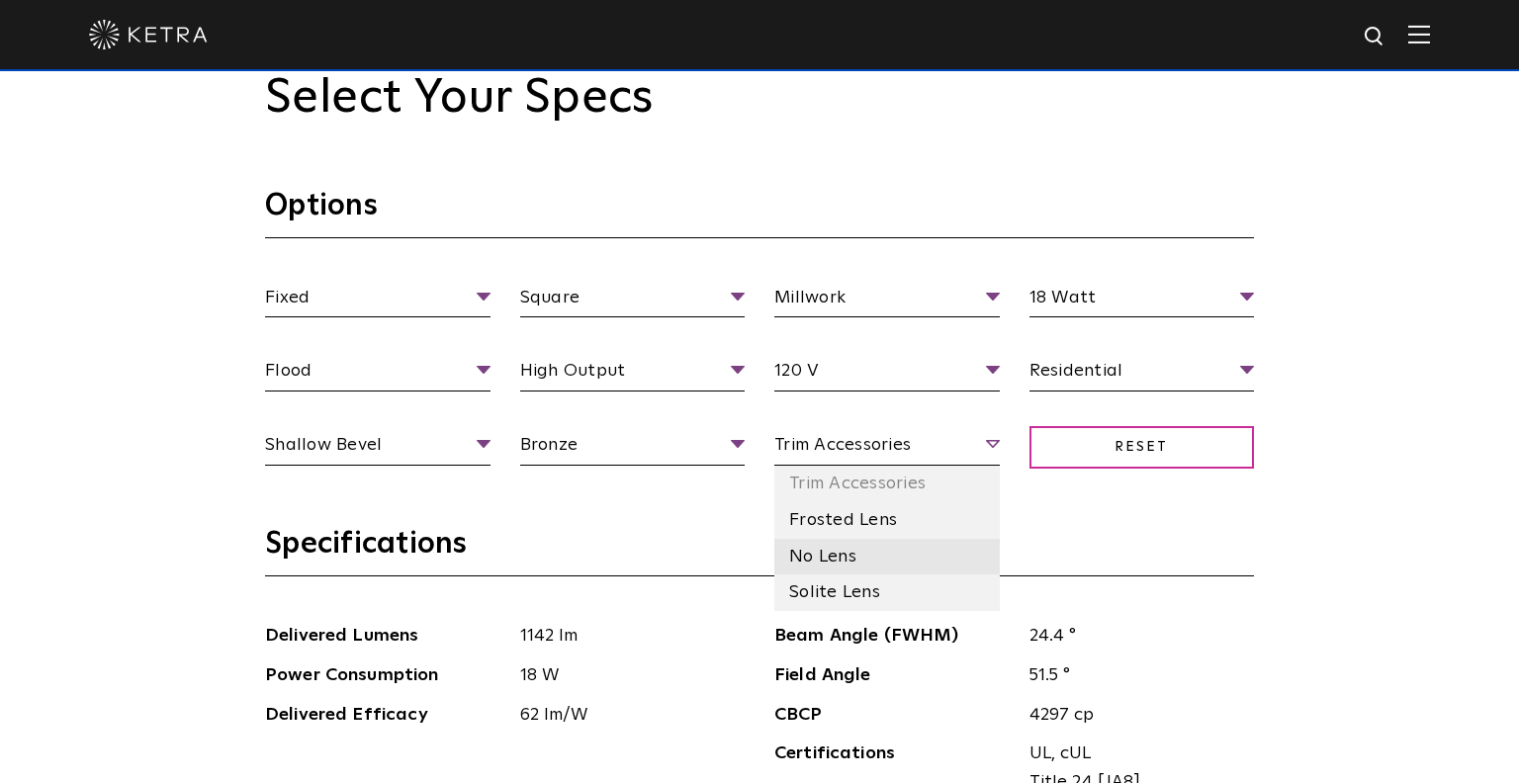
click at [800, 539] on li "No Lens" at bounding box center [886, 557] width 225 height 37
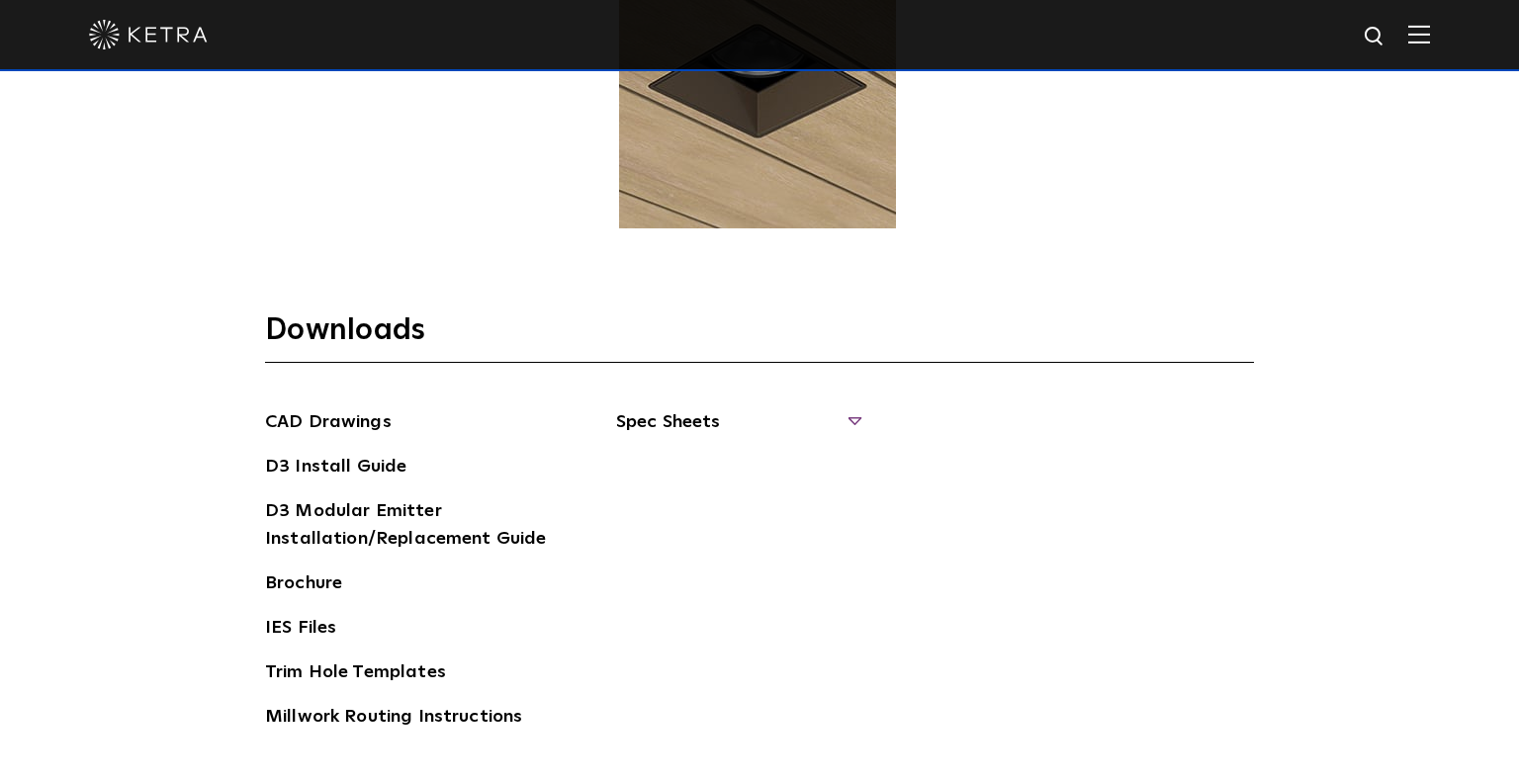
scroll to position [2995, 0]
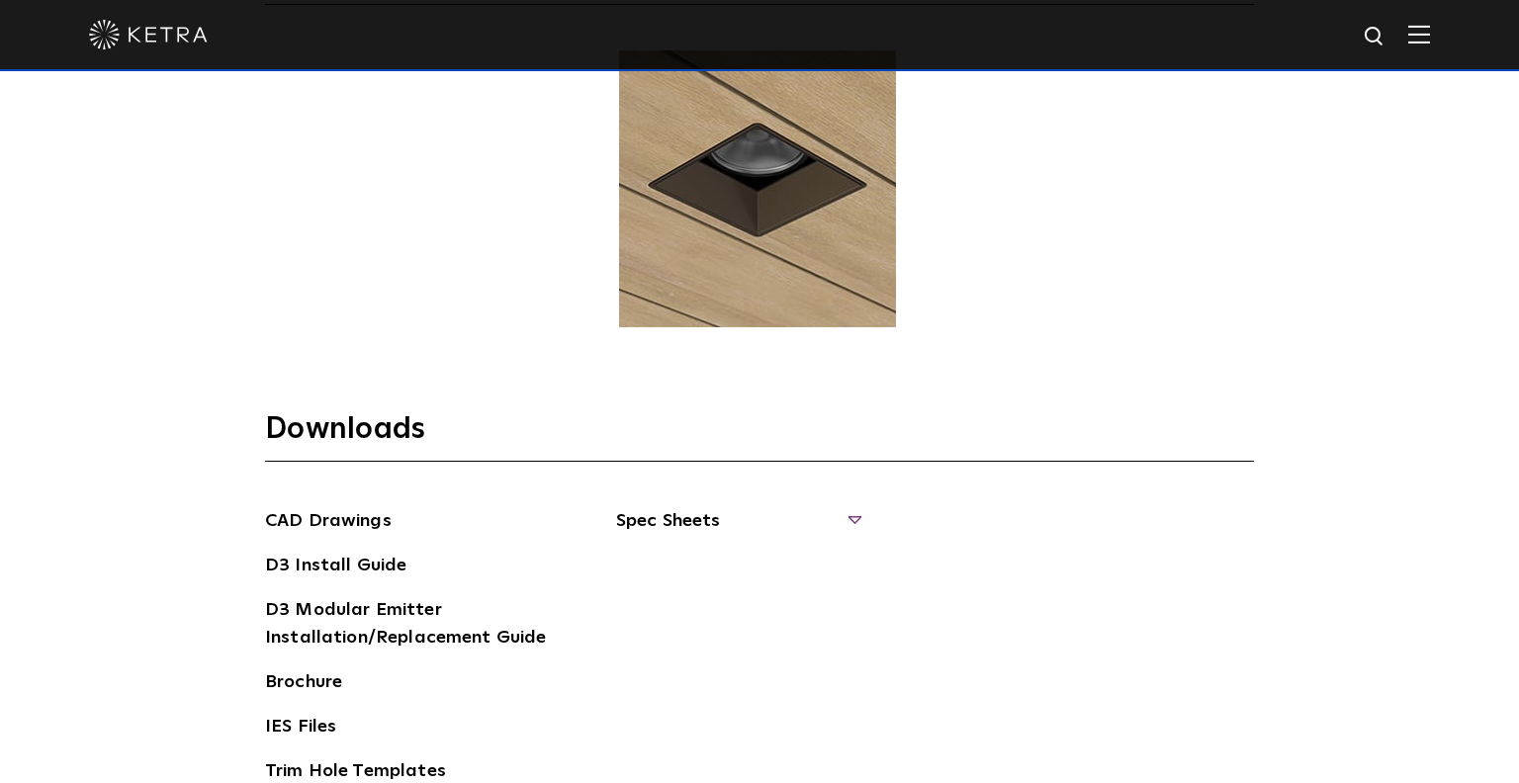
click at [853, 507] on span "Spec Sheets" at bounding box center [737, 529] width 242 height 44
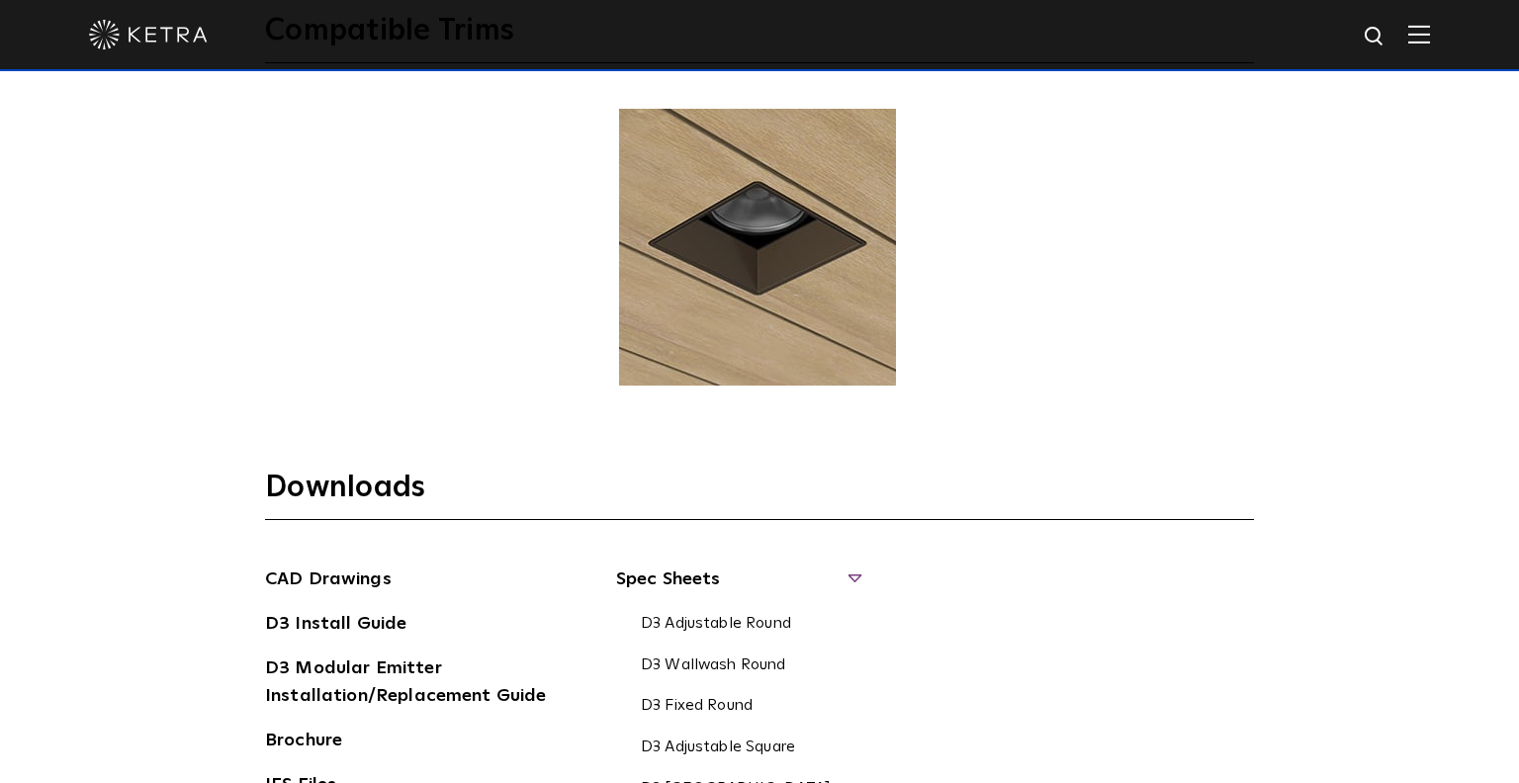
scroll to position [2941, 0]
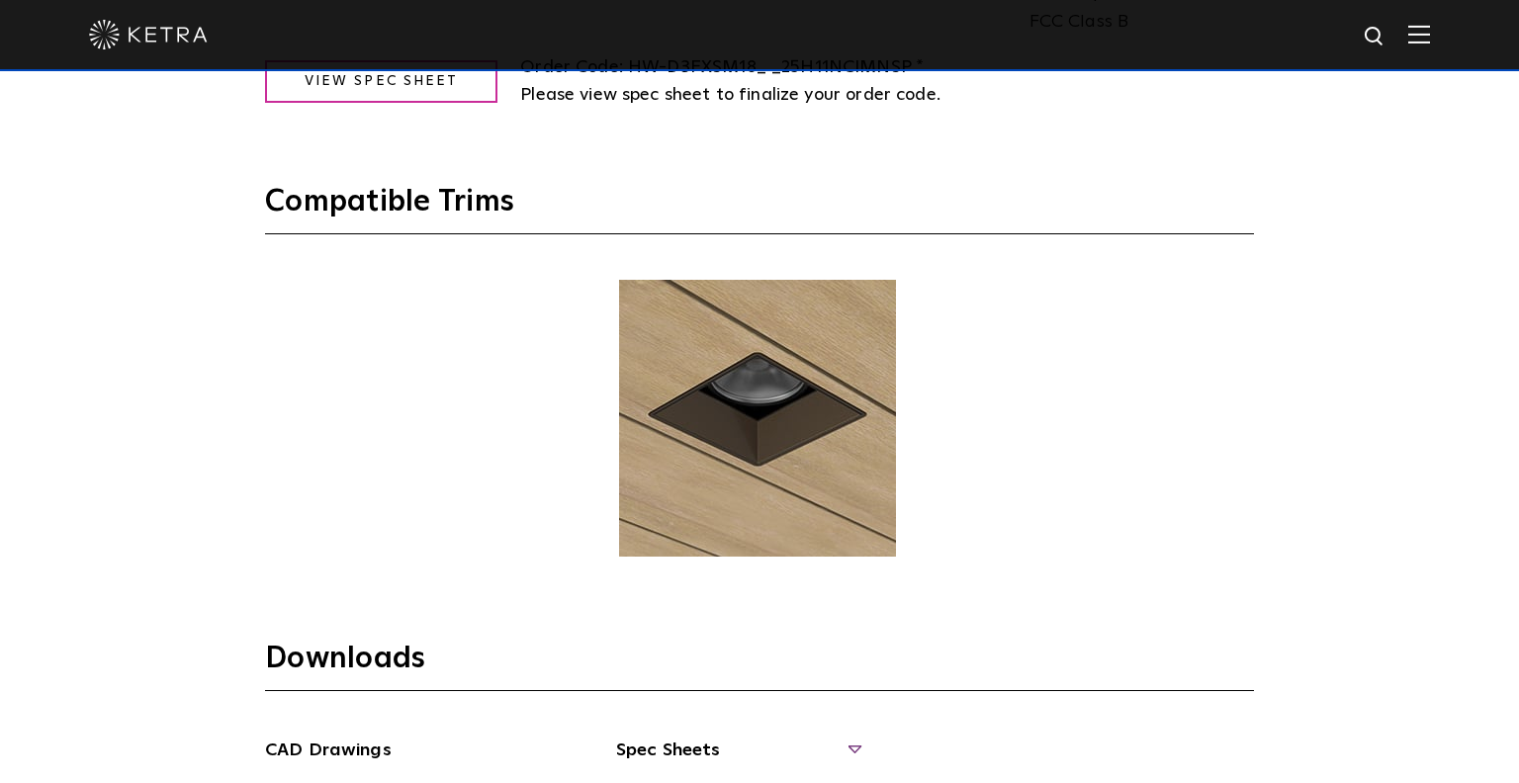
scroll to position [2770, 0]
